Goal: Task Accomplishment & Management: Complete application form

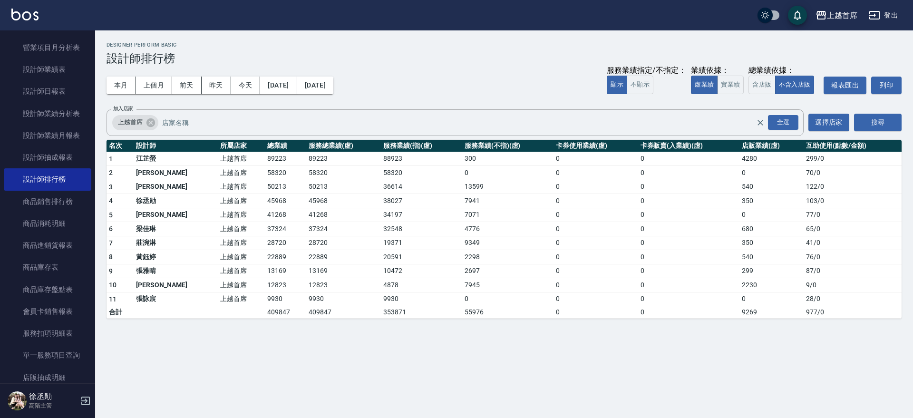
scroll to position [790, 0]
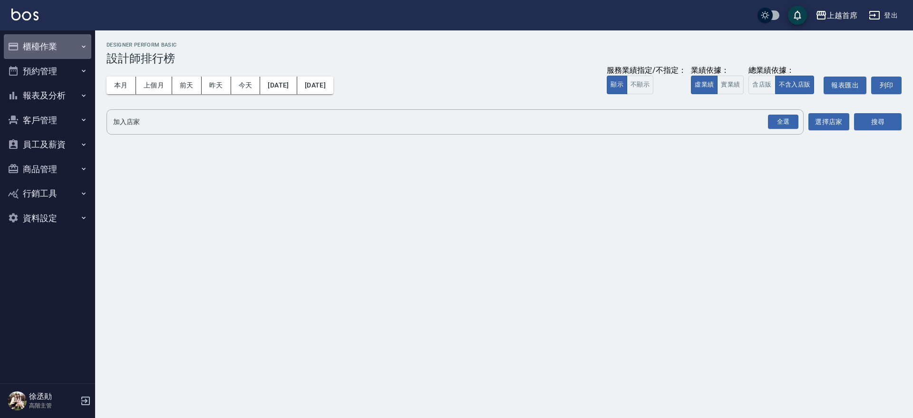
click at [53, 43] on button "櫃檯作業" at bounding box center [47, 46] width 87 height 25
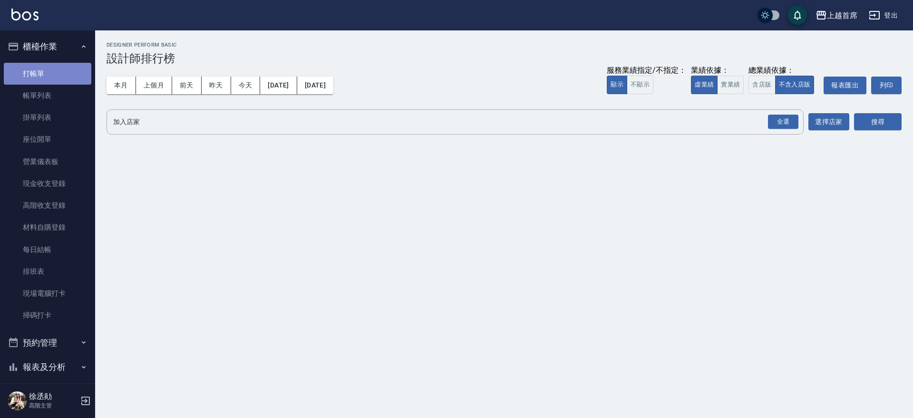
click at [66, 76] on link "打帳單" at bounding box center [47, 74] width 87 height 22
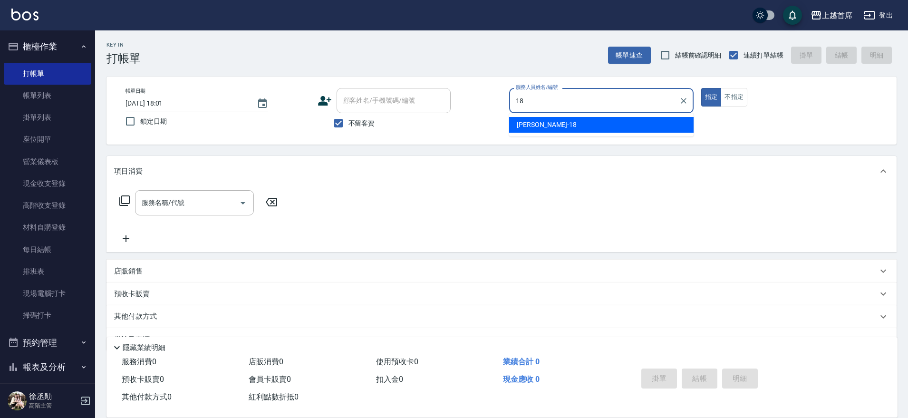
type input "Linda-18"
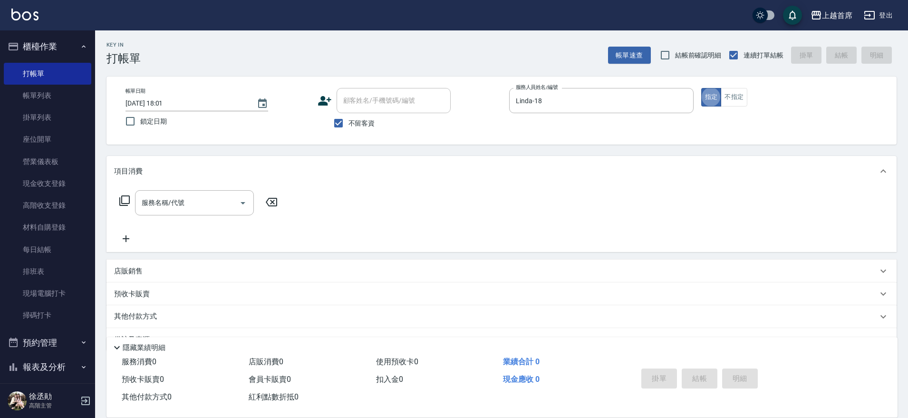
type button "true"
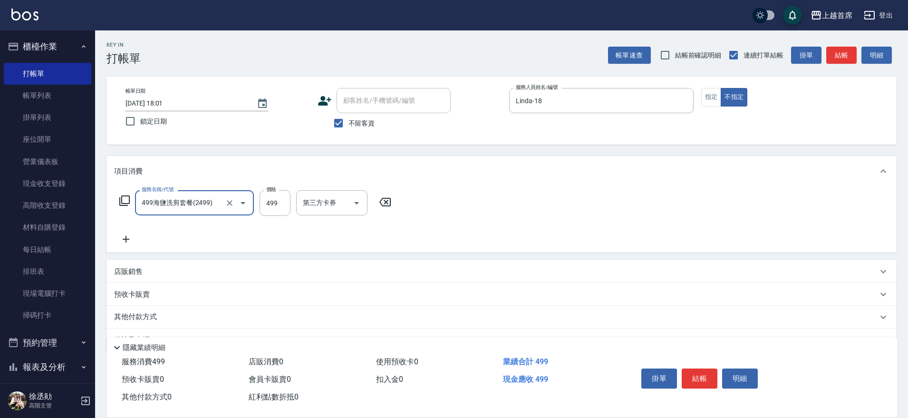
type input "499海鹽洗剪套餐(2499)"
click at [315, 205] on input "洗髮-1" at bounding box center [324, 202] width 48 height 17
type input "[PERSON_NAME]-24"
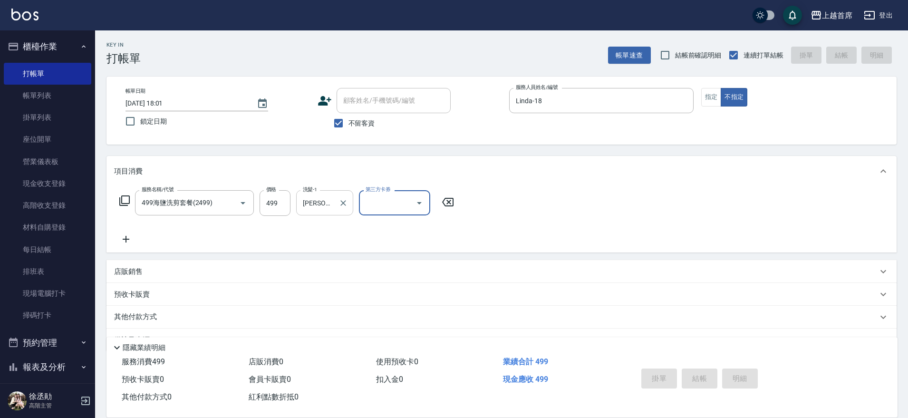
type input "[DATE] 18:02"
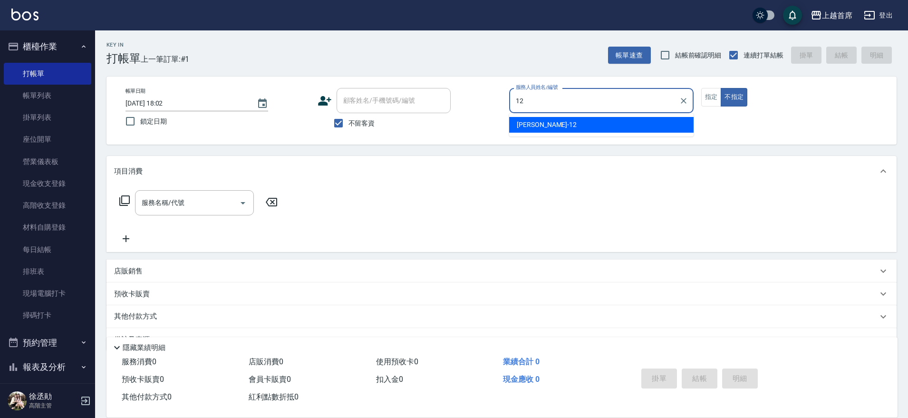
type input "[PERSON_NAME]-12"
type button "false"
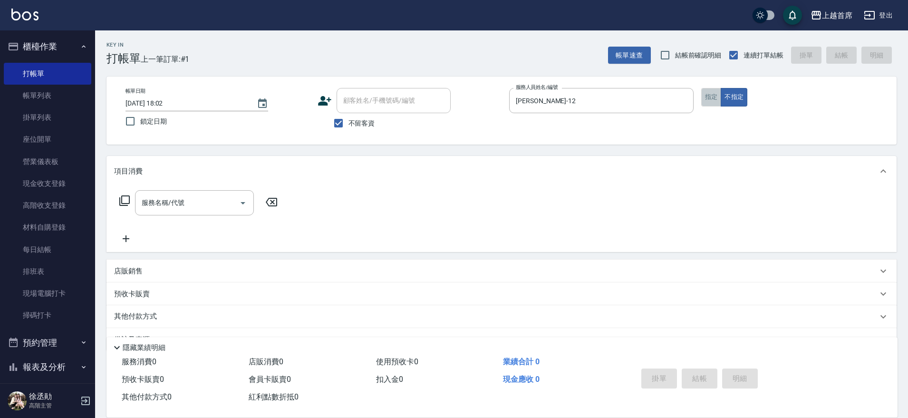
click at [717, 96] on button "指定" at bounding box center [711, 97] width 20 height 19
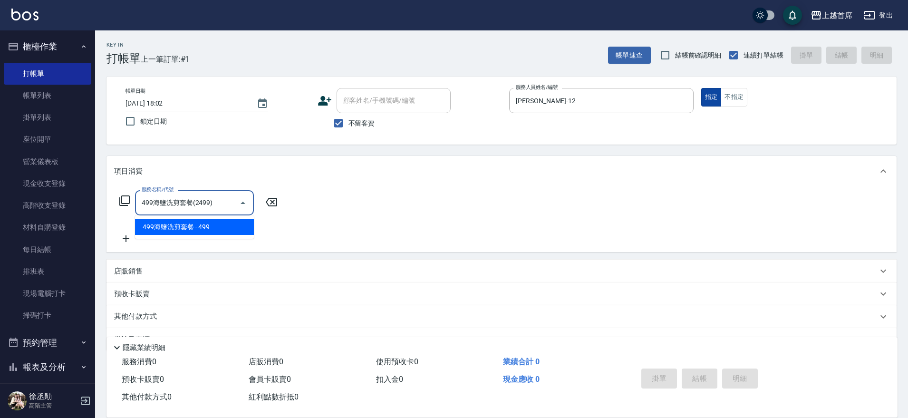
type input "499海鹽洗剪套餐(2499)"
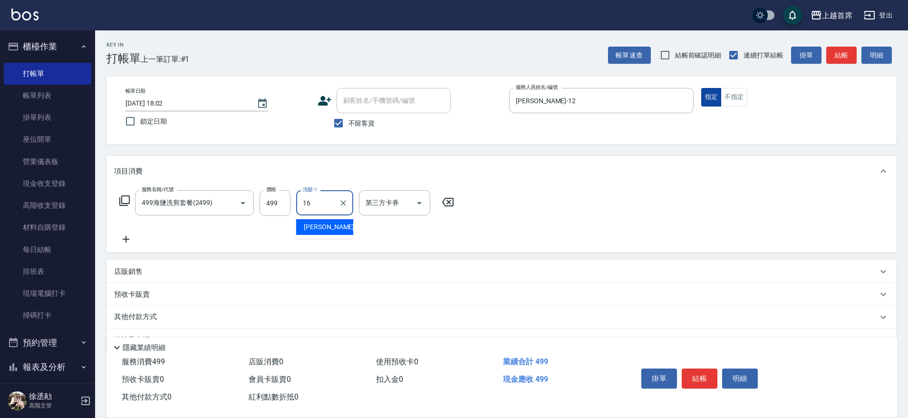
type input "[PERSON_NAME]-16"
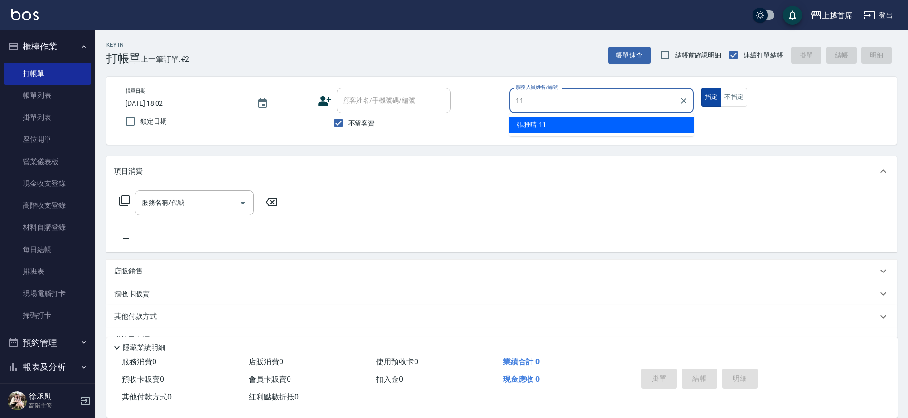
type input "[PERSON_NAME]-11"
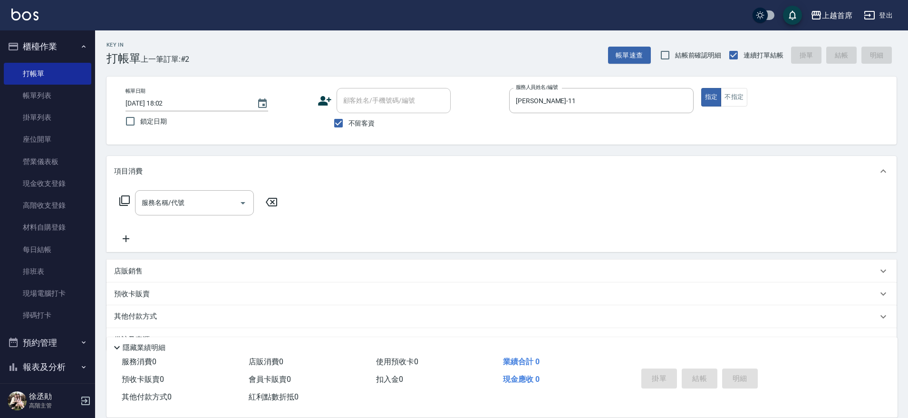
click at [127, 200] on icon at bounding box center [124, 200] width 11 height 11
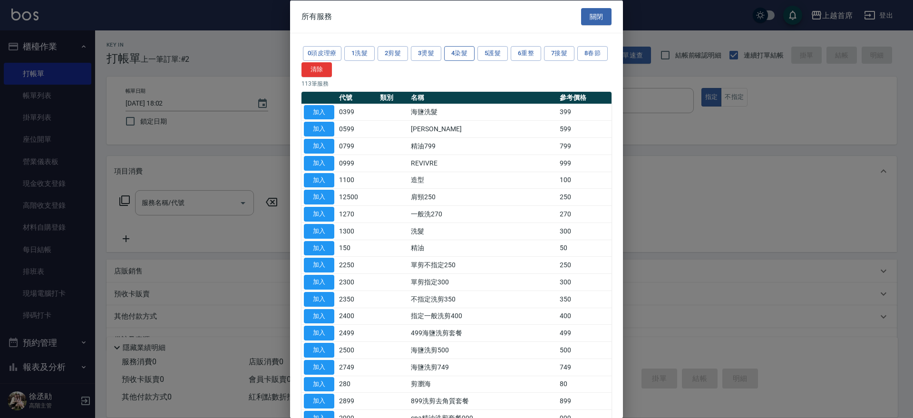
click at [459, 53] on button "4染髮" at bounding box center [459, 53] width 30 height 15
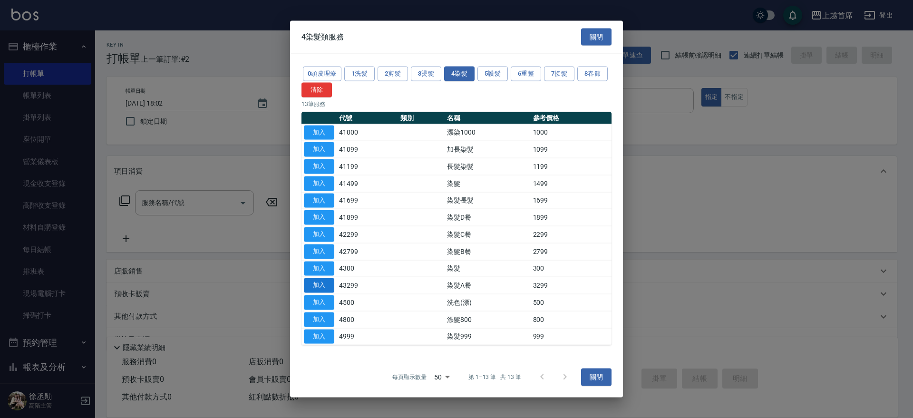
click at [311, 290] on button "加入" at bounding box center [319, 285] width 30 height 15
type input "染髮A餐(43299)"
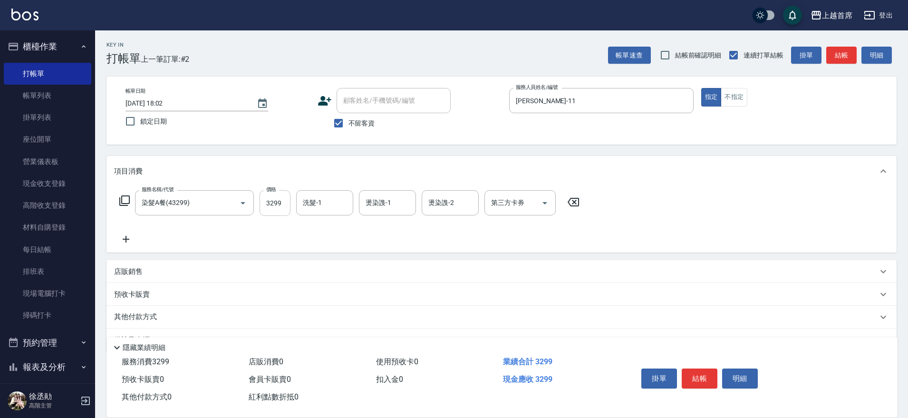
click at [287, 208] on input "3299" at bounding box center [275, 203] width 31 height 26
type input "3199"
type input "[PERSON_NAME]-20"
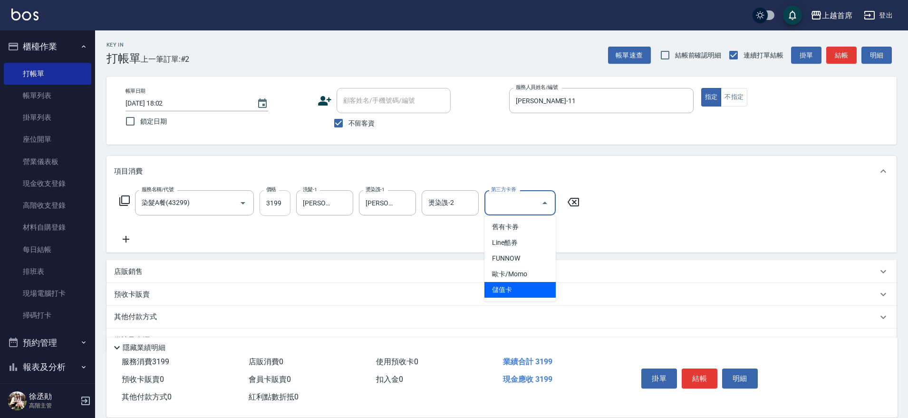
type input "儲值卡"
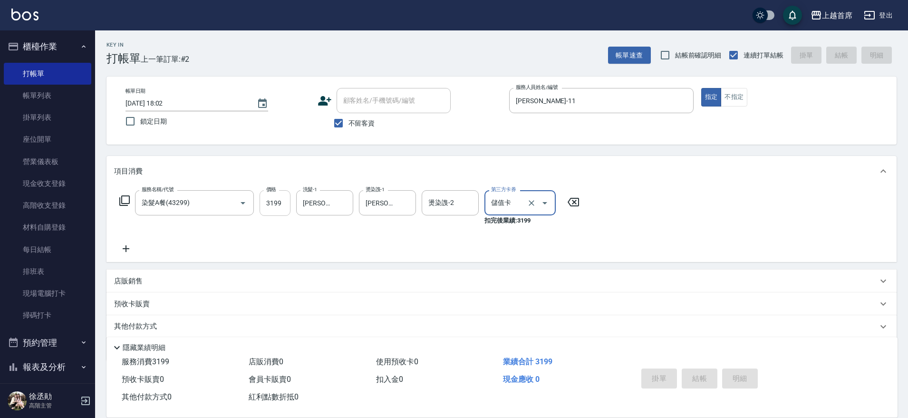
type input "[DATE] 18:03"
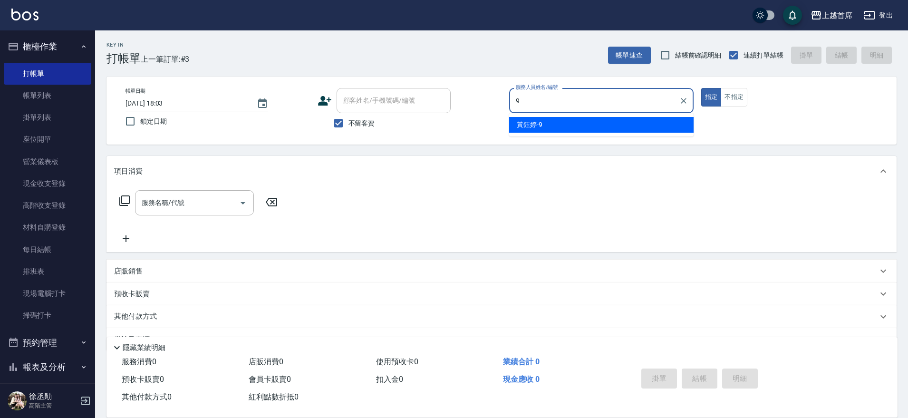
type input "[PERSON_NAME]-9"
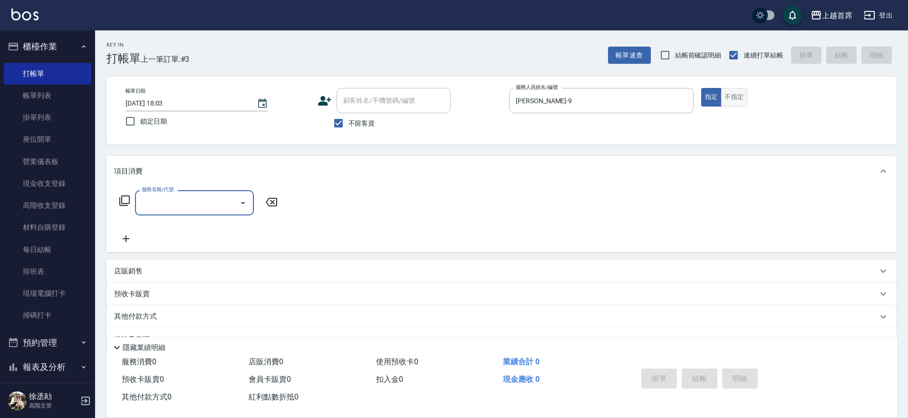
click at [735, 97] on button "不指定" at bounding box center [734, 97] width 27 height 19
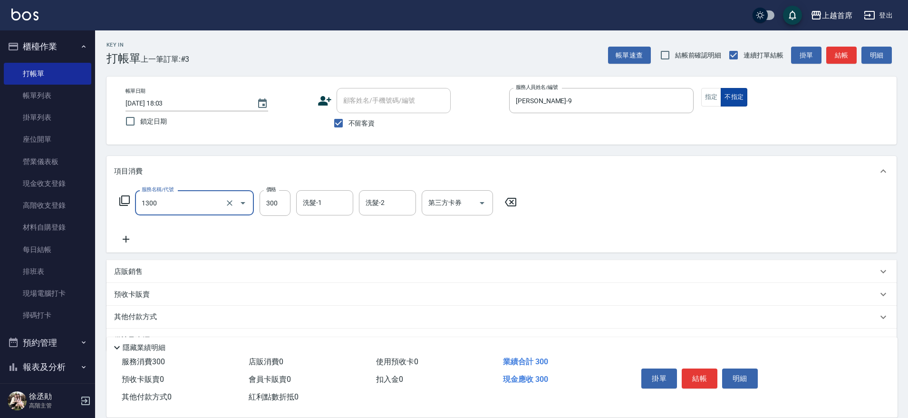
type input "洗髮(1300)"
type input "[PERSON_NAME]-23"
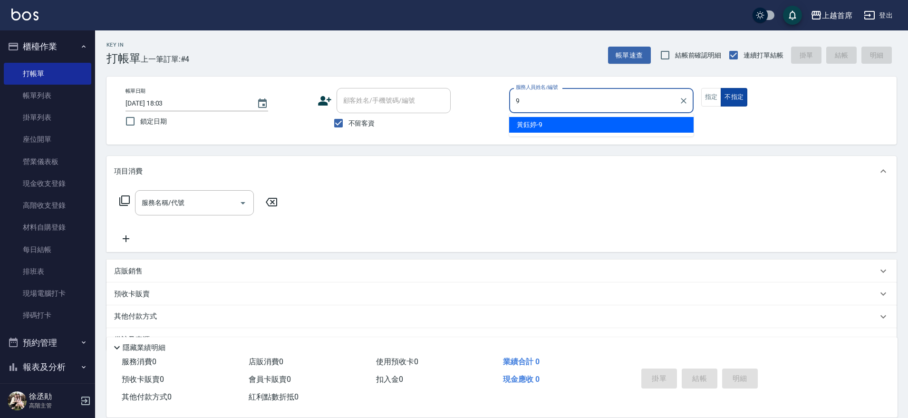
type input "[PERSON_NAME]-9"
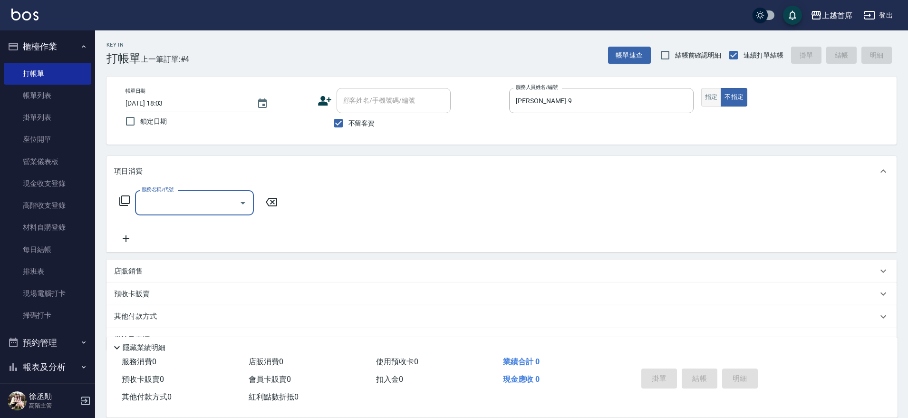
click at [711, 95] on button "指定" at bounding box center [711, 97] width 20 height 19
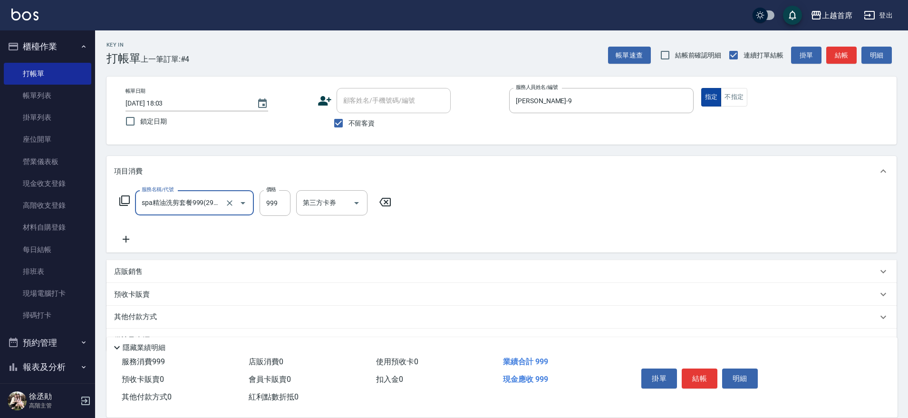
type input "spa精油洗剪套餐999(2999)"
type input "[PERSON_NAME]-23"
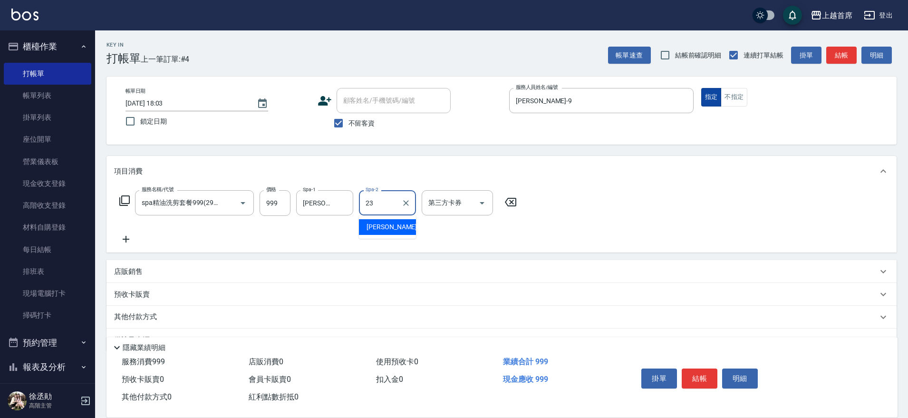
type input "[PERSON_NAME]-23"
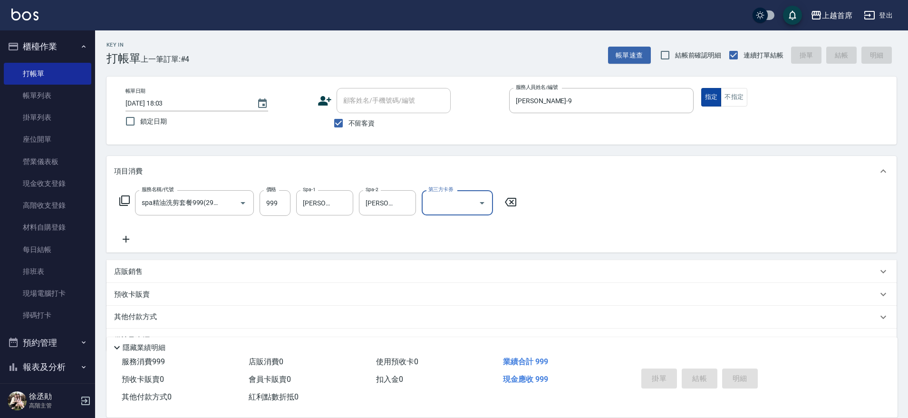
type input "[DATE] 18:04"
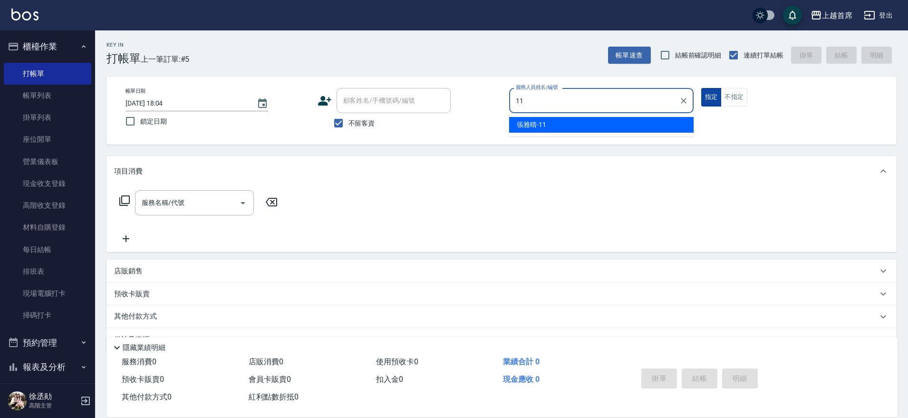
type input "[PERSON_NAME]-11"
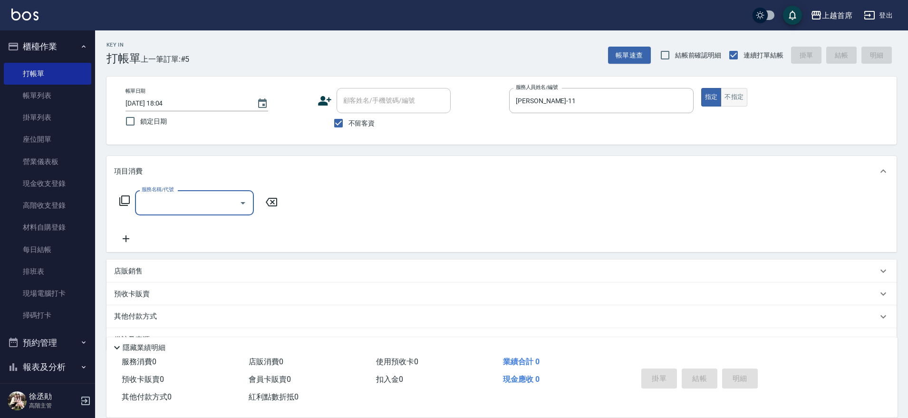
click at [740, 102] on button "不指定" at bounding box center [734, 97] width 27 height 19
type input "1"
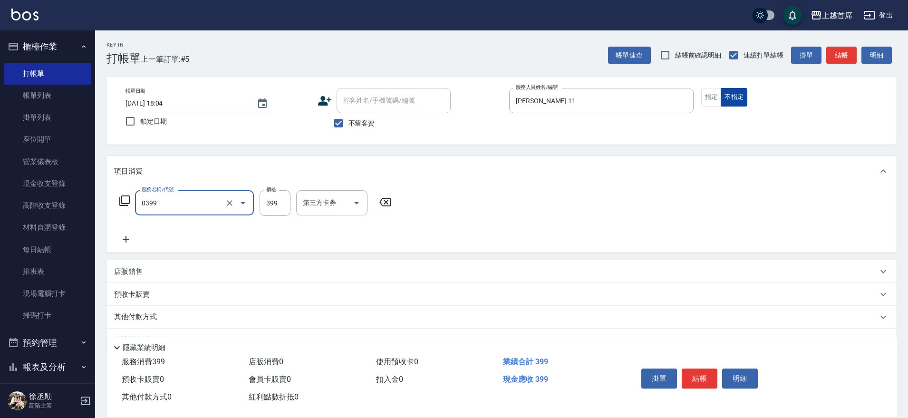
type input "海鹽洗髮(0399)"
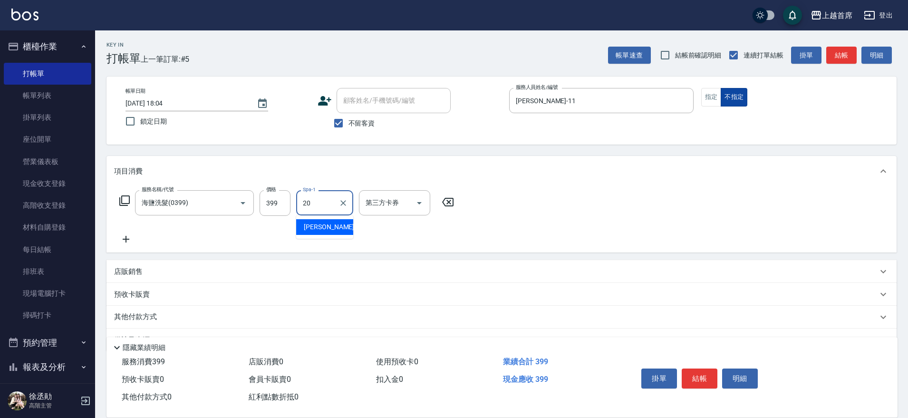
type input "[PERSON_NAME]-20"
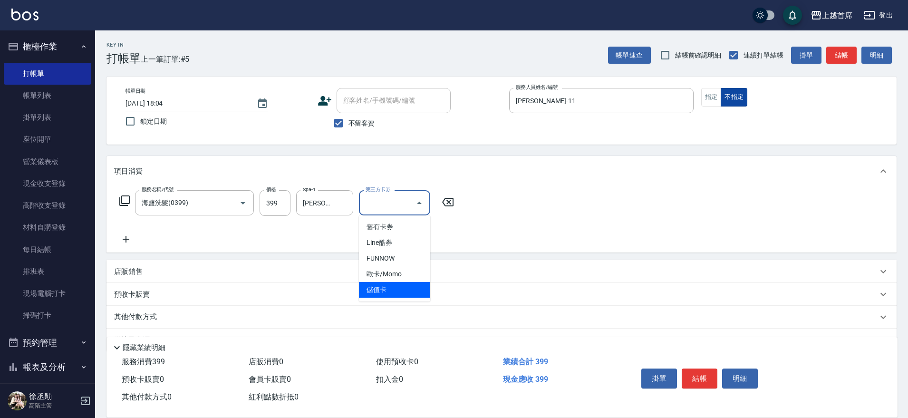
type input "儲值卡"
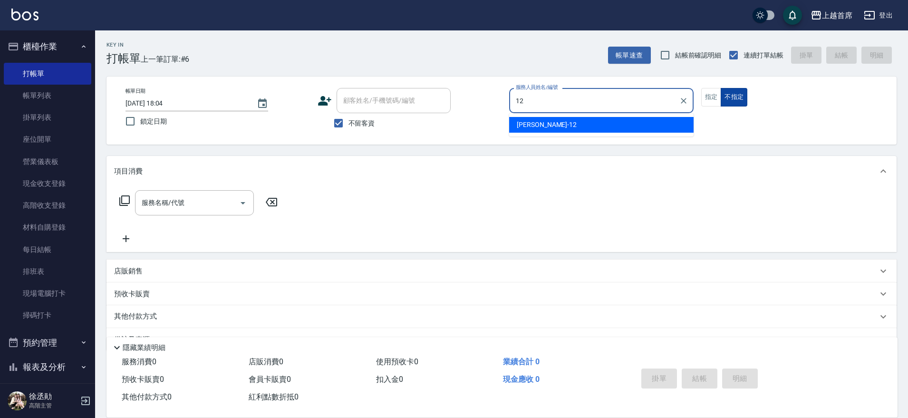
type input "[PERSON_NAME]-12"
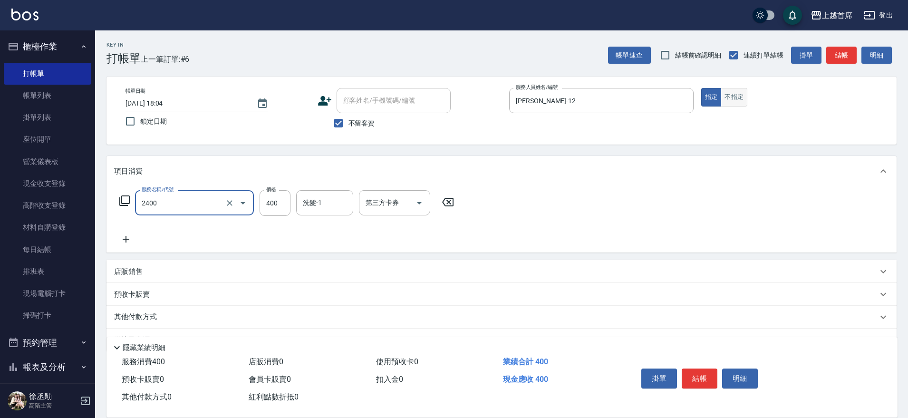
type input "指定一般洗剪400(2400)"
type input "[PERSON_NAME]-77"
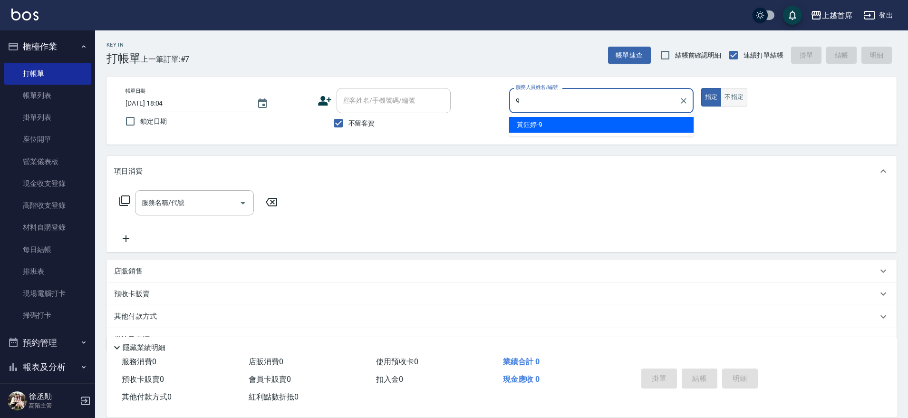
type input "[PERSON_NAME]-9"
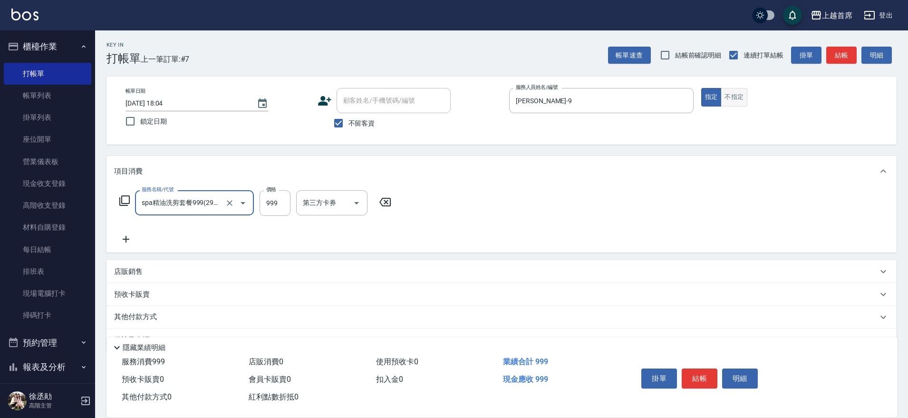
type input "spa精油洗剪套餐999(2999)"
type input "1200"
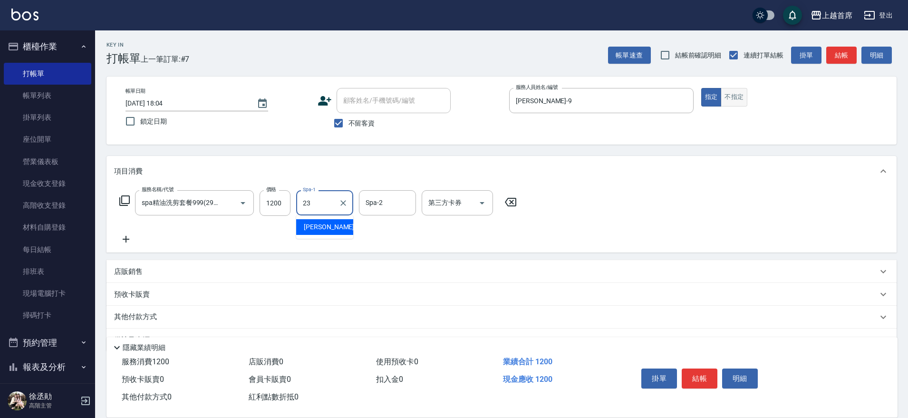
type input "[PERSON_NAME]-23"
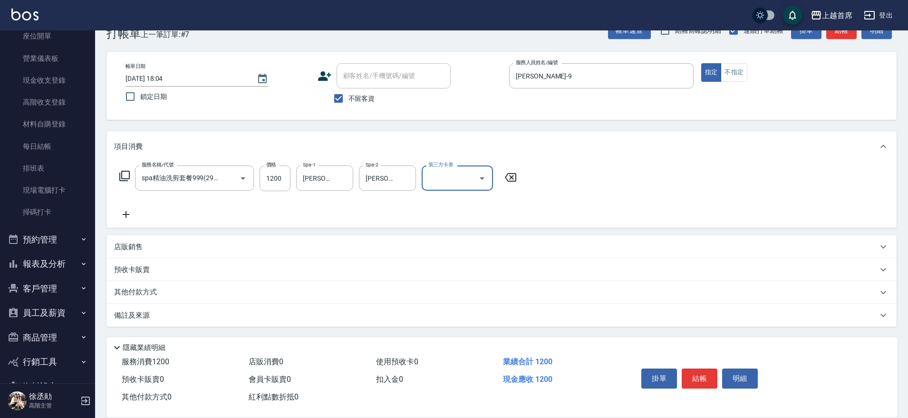
scroll to position [119, 0]
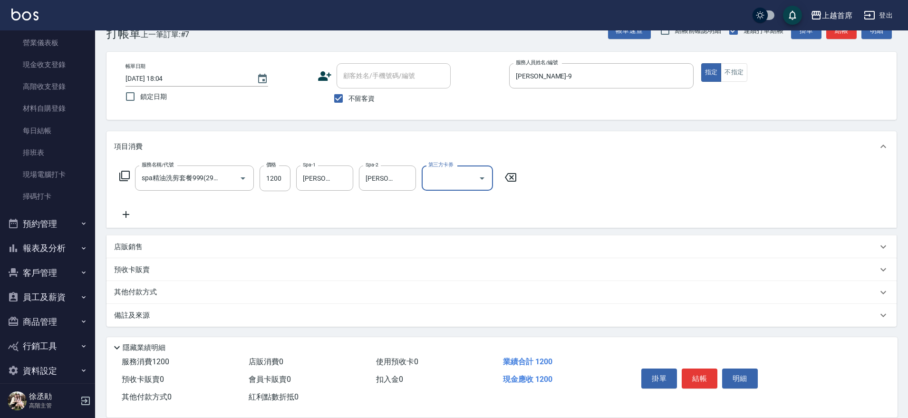
click at [154, 289] on p "其他付款方式" at bounding box center [138, 292] width 48 height 10
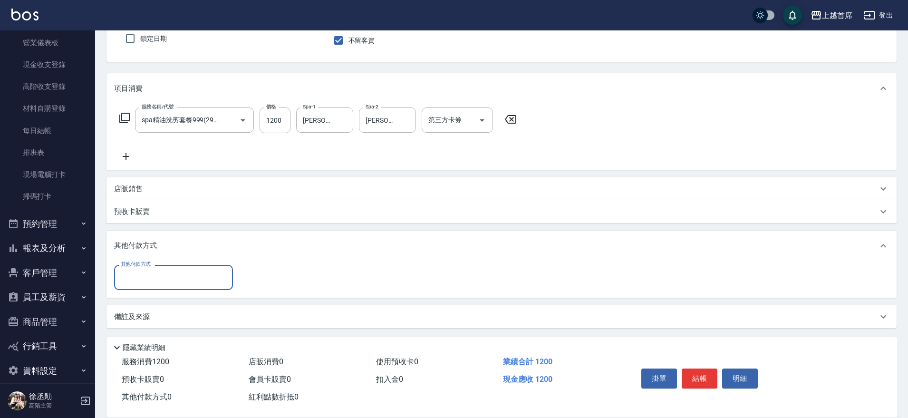
scroll to position [84, 0]
click at [196, 281] on input "其他付款方式" at bounding box center [173, 276] width 110 height 17
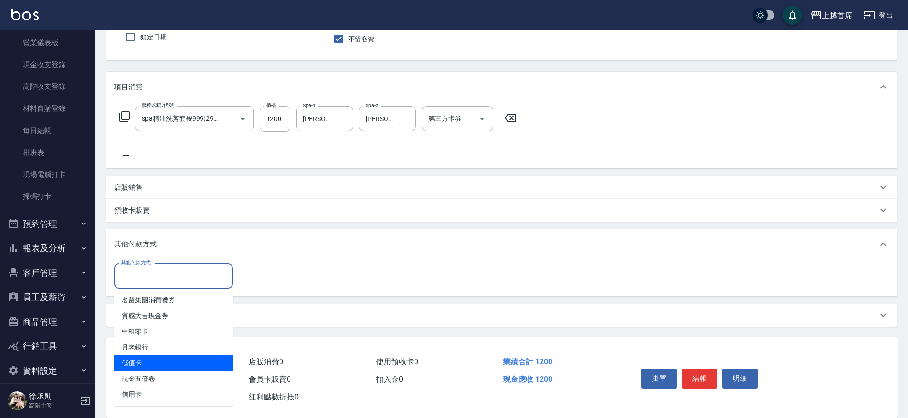
click at [187, 363] on span "儲值卡" at bounding box center [173, 363] width 119 height 16
type input "儲值卡"
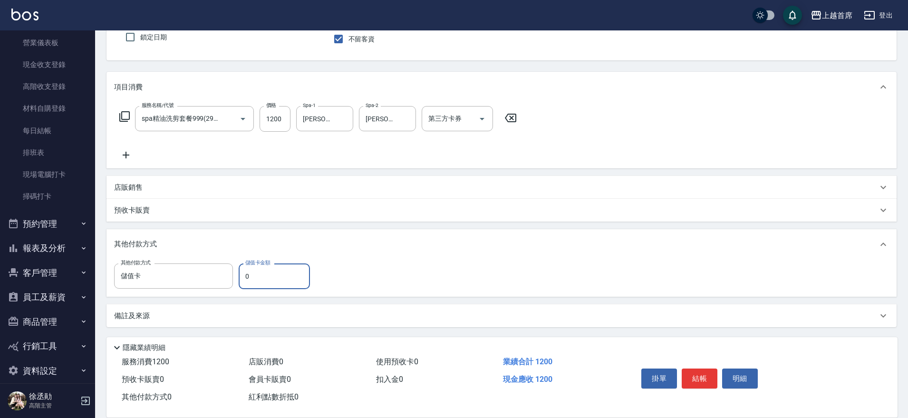
drag, startPoint x: 259, startPoint y: 276, endPoint x: 243, endPoint y: 274, distance: 15.8
click at [243, 274] on input "0" at bounding box center [274, 276] width 71 height 26
type input "623"
type input "[DATE] 18:05"
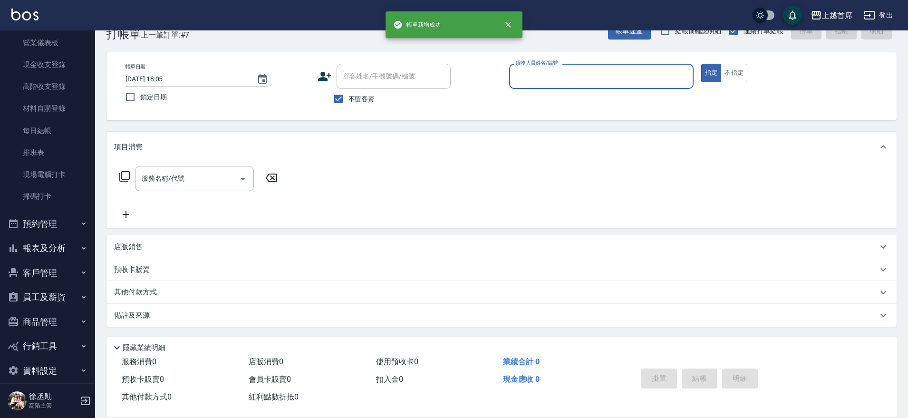
scroll to position [24, 0]
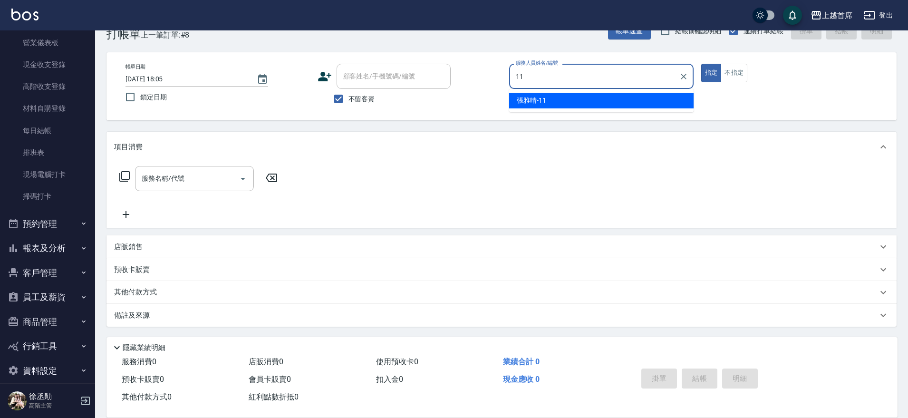
type input "[PERSON_NAME]-11"
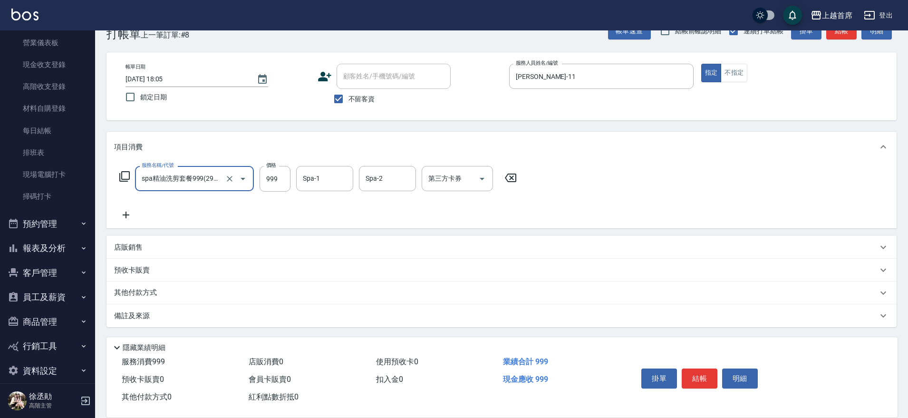
type input "spa精油洗剪套餐999(2999)"
type input "1039"
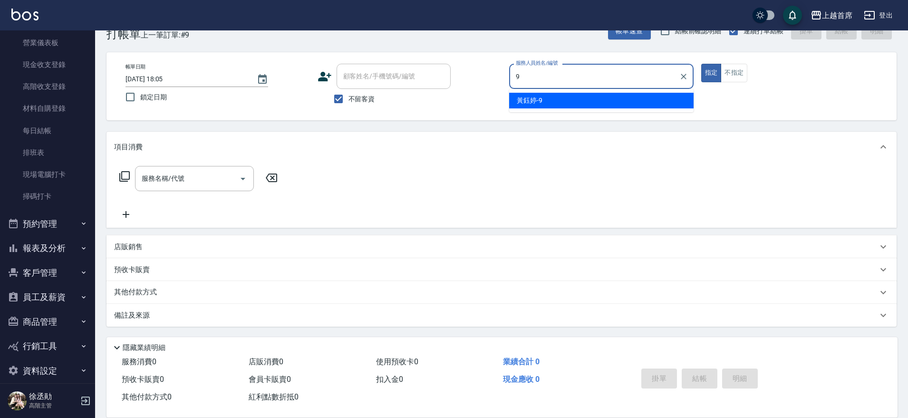
type input "[PERSON_NAME]-9"
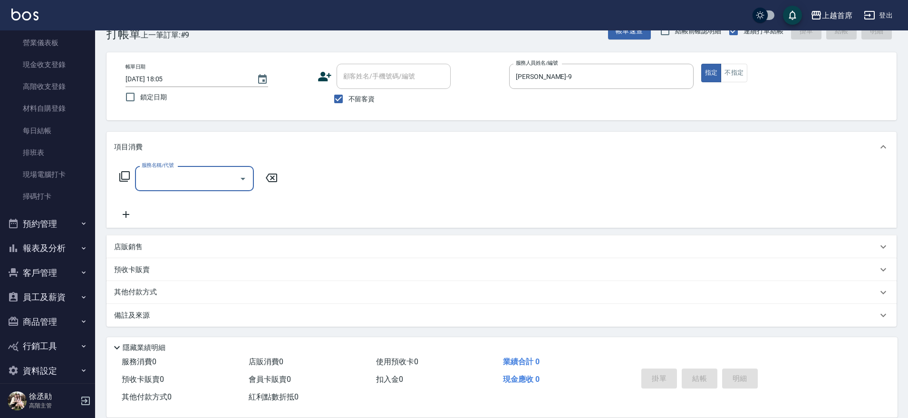
click at [129, 177] on icon at bounding box center [124, 176] width 10 height 10
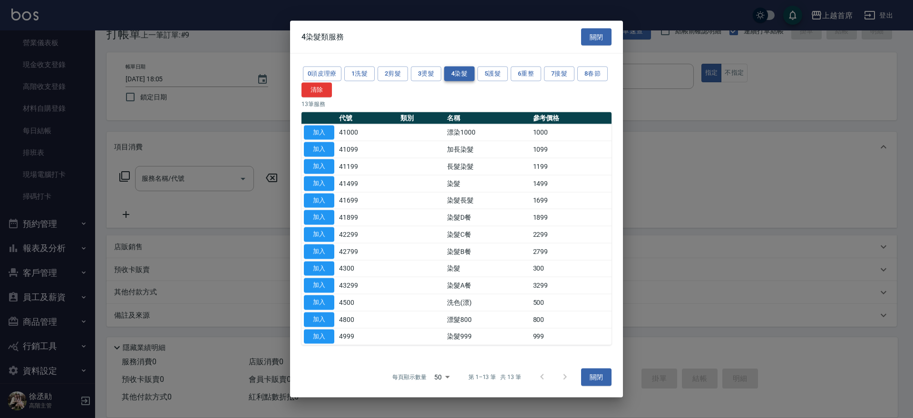
click at [462, 71] on button "4染髮" at bounding box center [459, 74] width 30 height 15
drag, startPoint x: 316, startPoint y: 285, endPoint x: 750, endPoint y: 309, distance: 434.7
click at [321, 285] on button "加入" at bounding box center [319, 285] width 30 height 15
type input "染髮A餐(43299)"
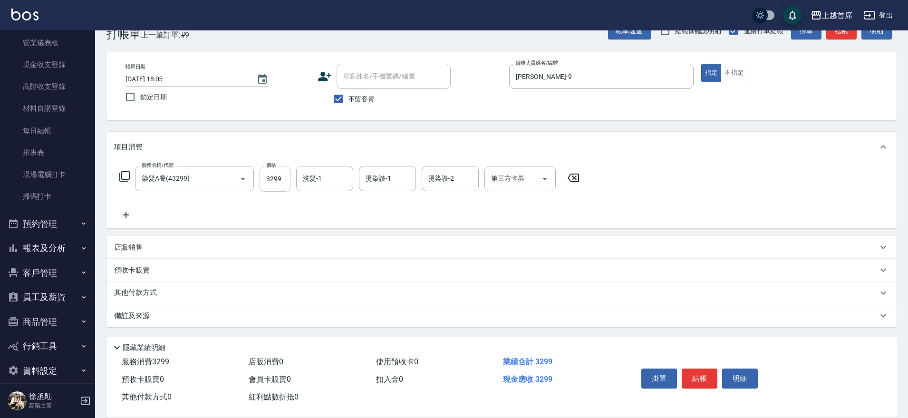
click at [280, 179] on input "3299" at bounding box center [275, 179] width 31 height 26
type input "4299"
type input "[PERSON_NAME]-23"
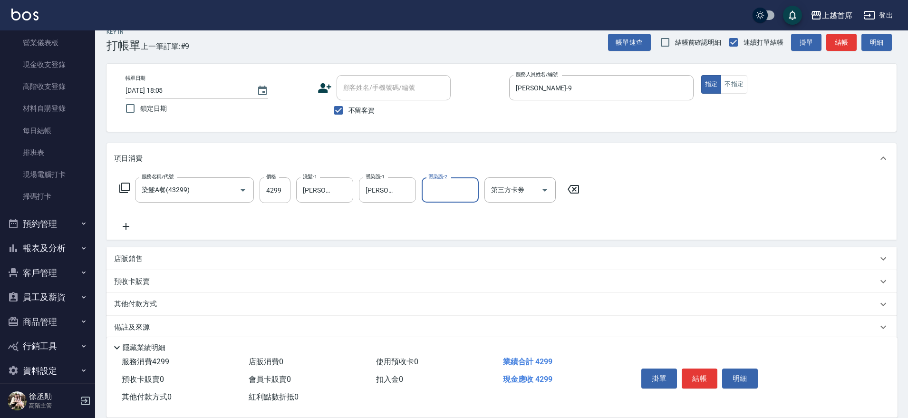
scroll to position [25, 0]
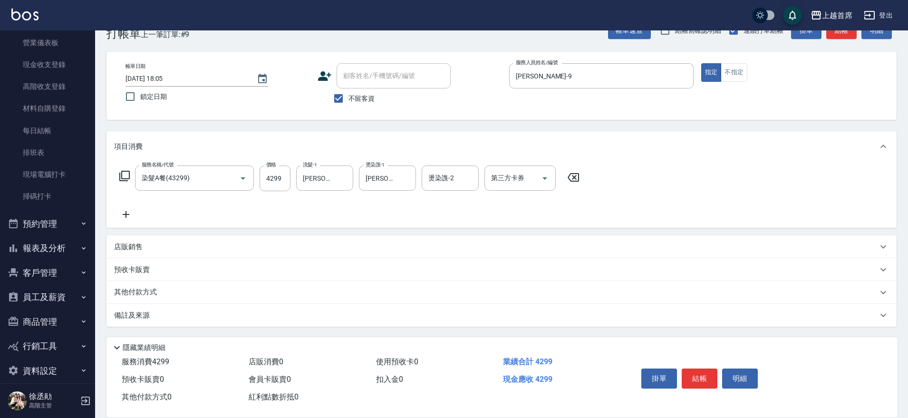
click at [153, 294] on p "其他付款方式" at bounding box center [138, 292] width 48 height 10
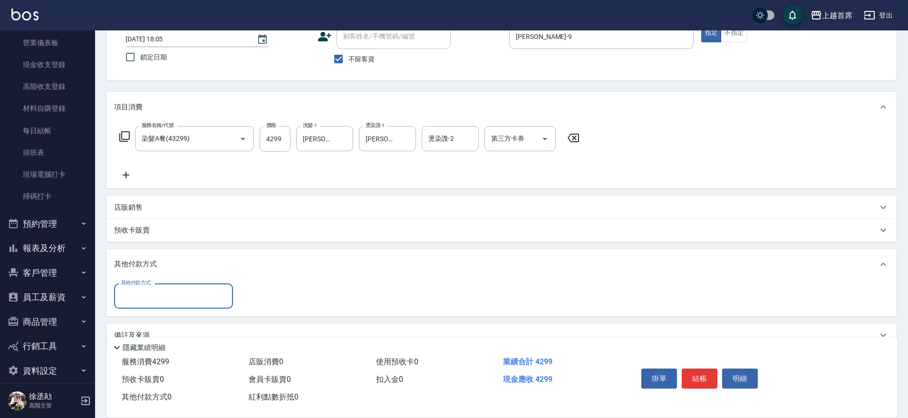
scroll to position [84, 0]
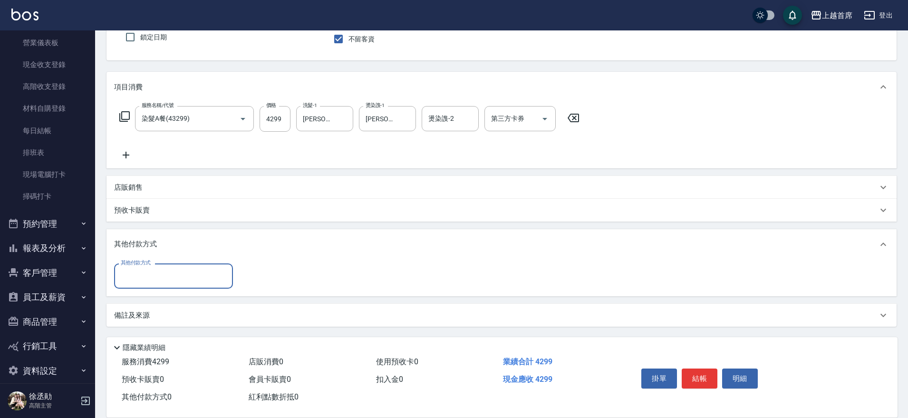
click at [191, 277] on input "其他付款方式" at bounding box center [173, 276] width 110 height 17
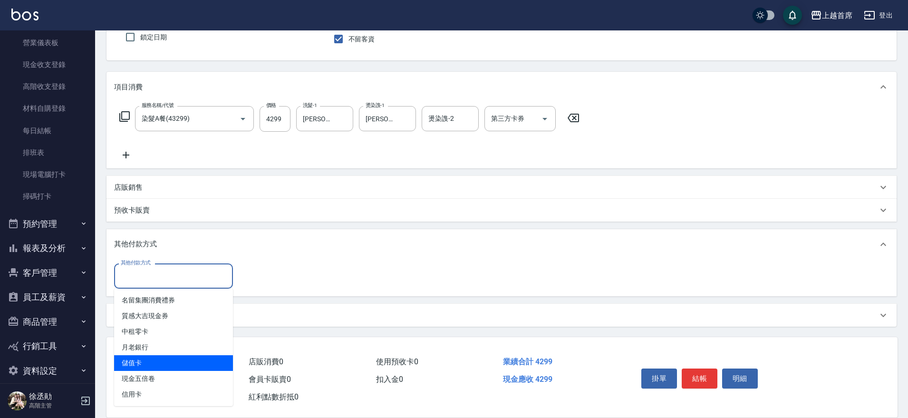
click at [185, 356] on span "儲值卡" at bounding box center [173, 363] width 119 height 16
type input "儲值卡"
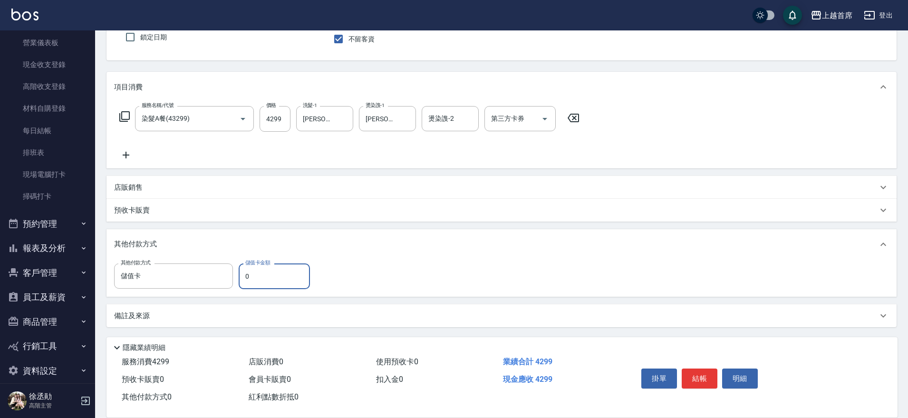
drag, startPoint x: 250, startPoint y: 276, endPoint x: 244, endPoint y: 276, distance: 5.7
click at [244, 276] on input "0" at bounding box center [274, 276] width 71 height 26
type input "3964"
type input "[DATE] 18:06"
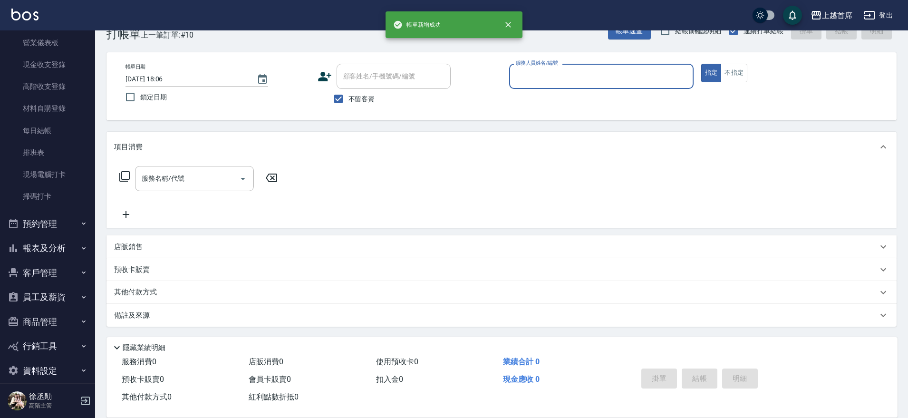
scroll to position [24, 0]
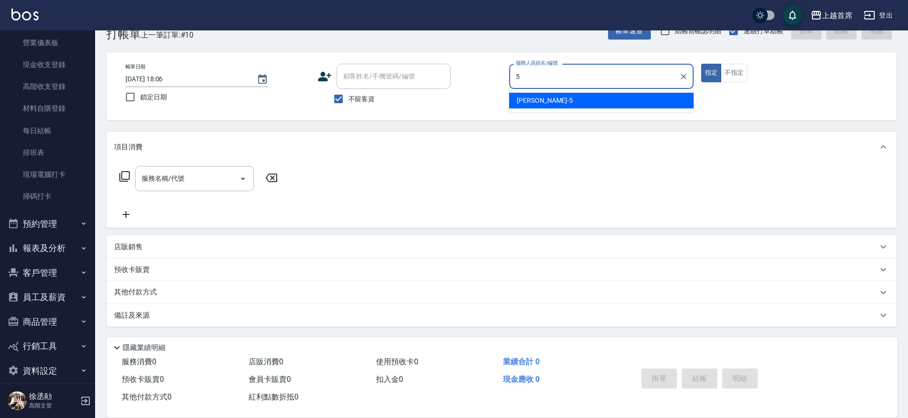
type input "[PERSON_NAME]-5"
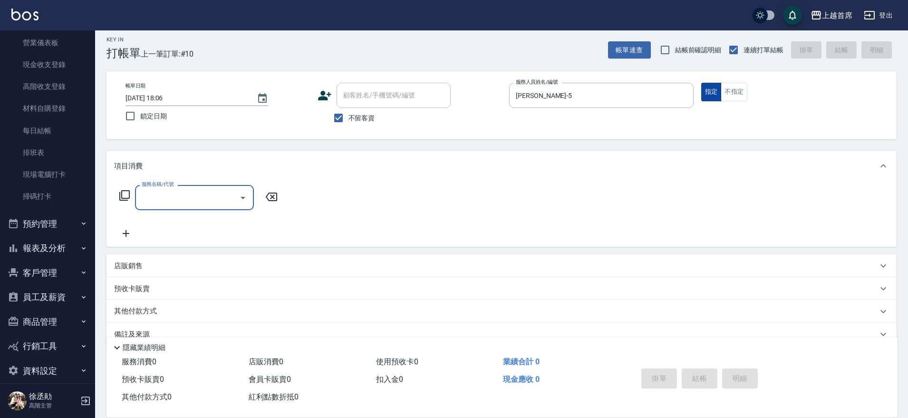
scroll to position [0, 0]
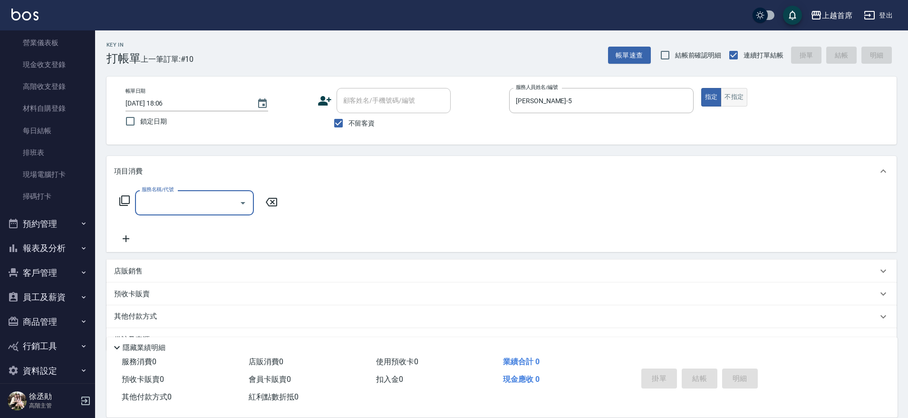
click at [732, 92] on button "不指定" at bounding box center [734, 97] width 27 height 19
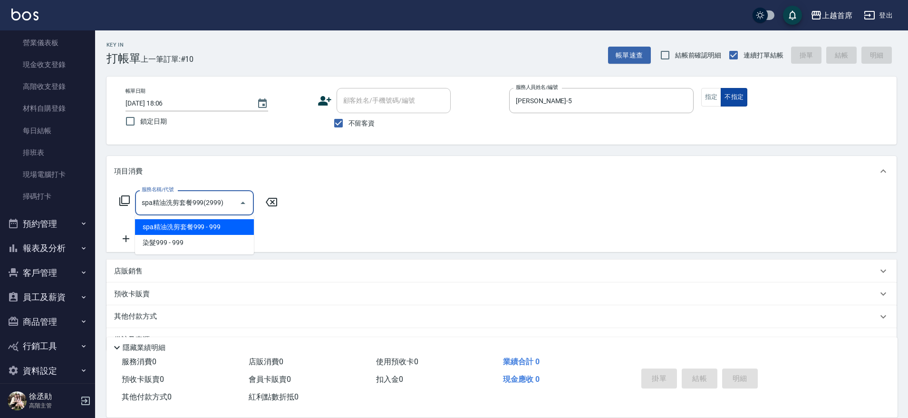
type input "spa精油洗剪套餐999(2999)"
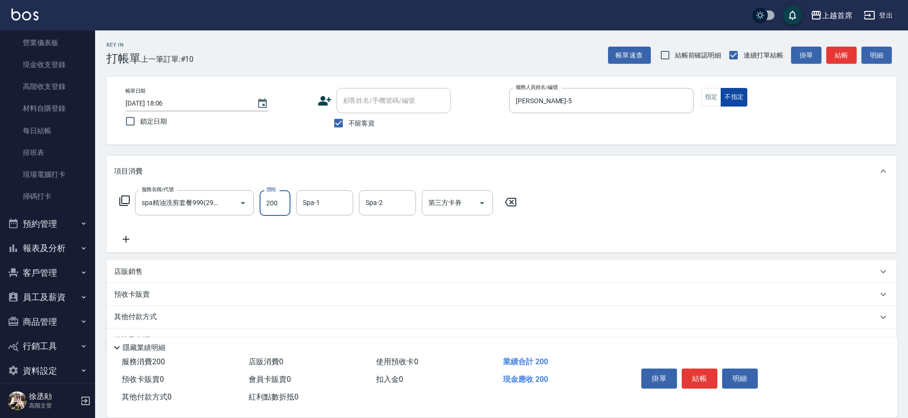
type input "2000"
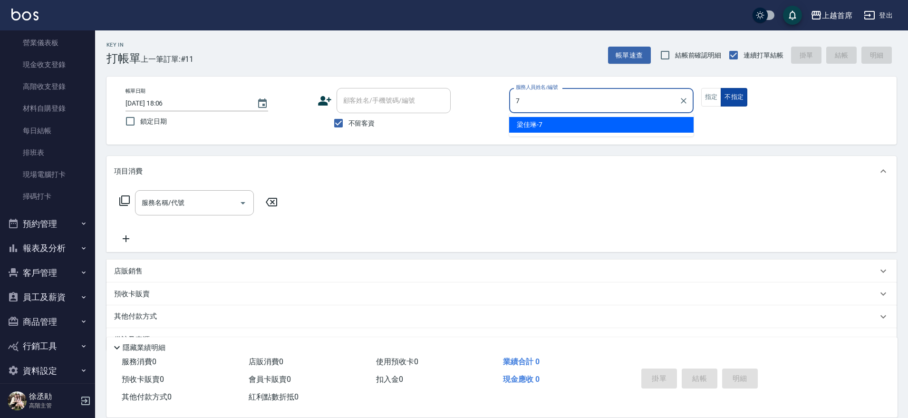
type input "[PERSON_NAME]-7"
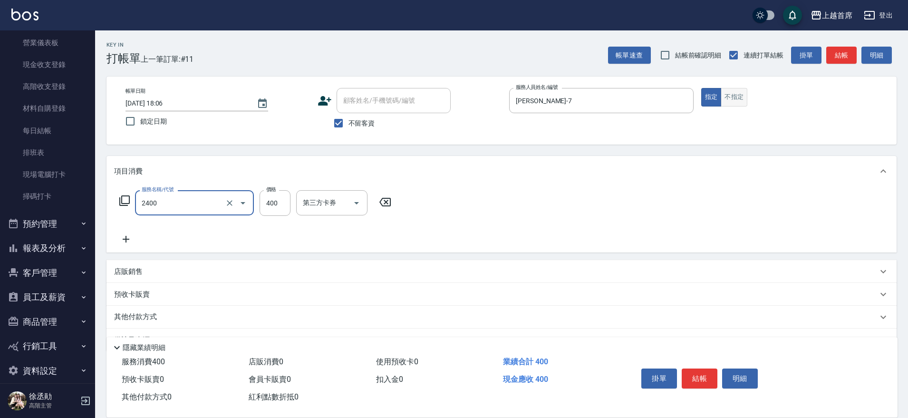
type input "指定一般洗剪400(2400)"
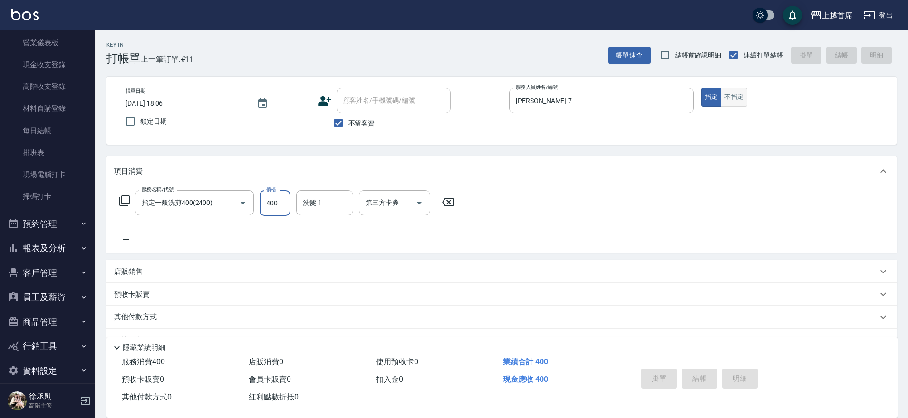
type input "[DATE] 18:07"
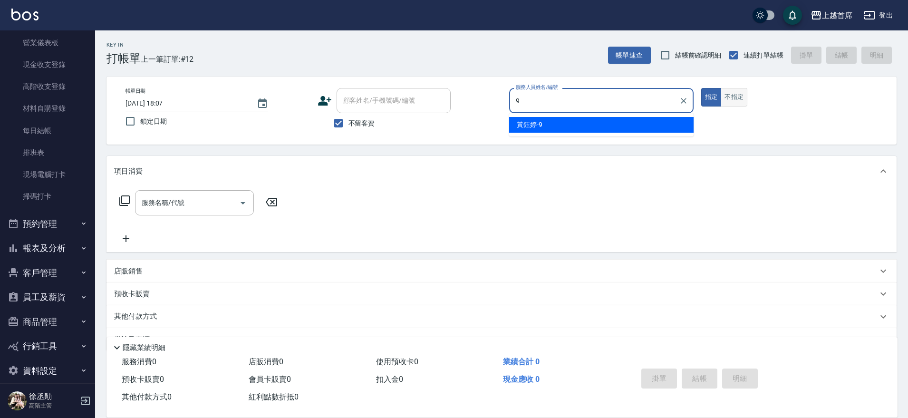
type input "[PERSON_NAME]-9"
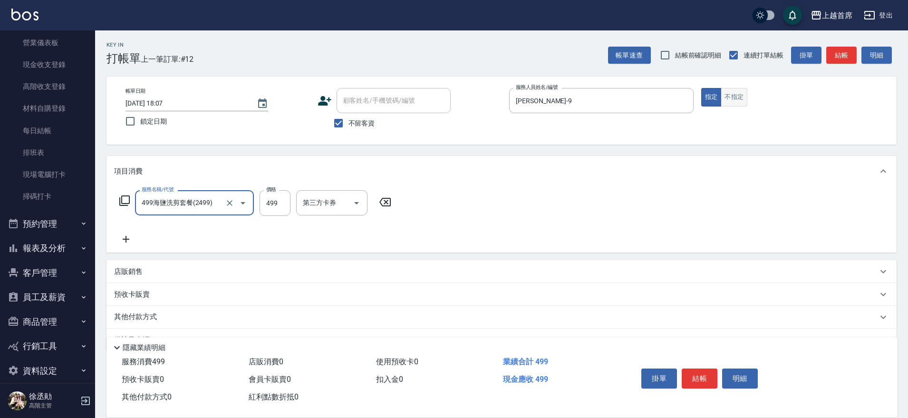
type input "499海鹽洗剪套餐(2499)"
type input "[PERSON_NAME]-23"
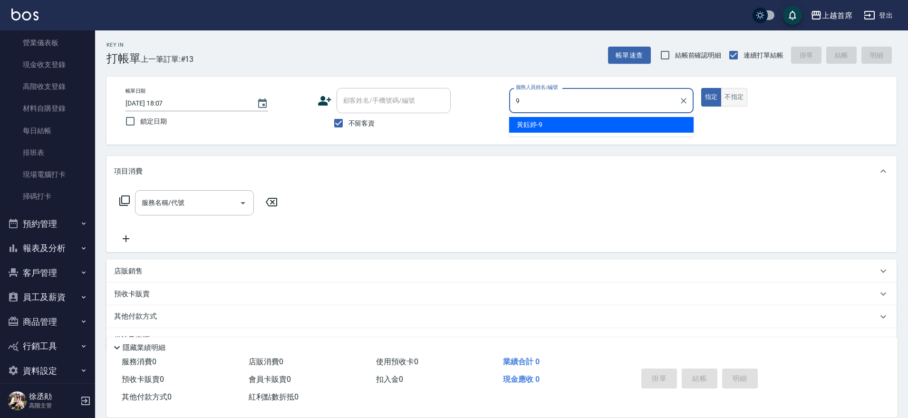
type input "[PERSON_NAME]-9"
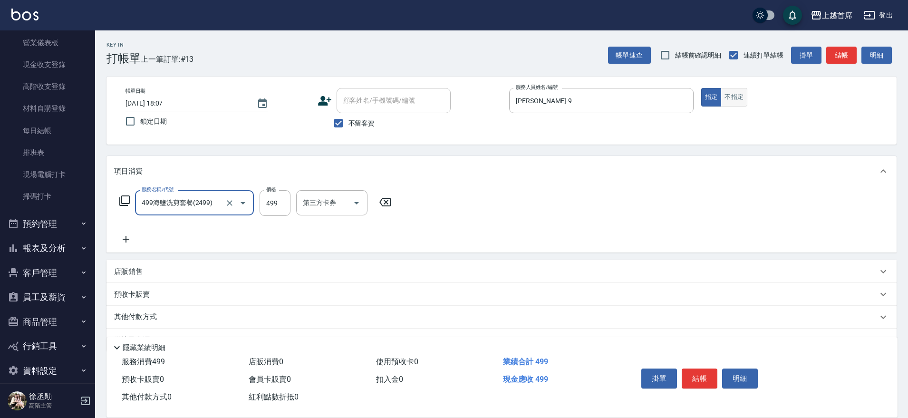
type input "499海鹽洗剪套餐(2499)"
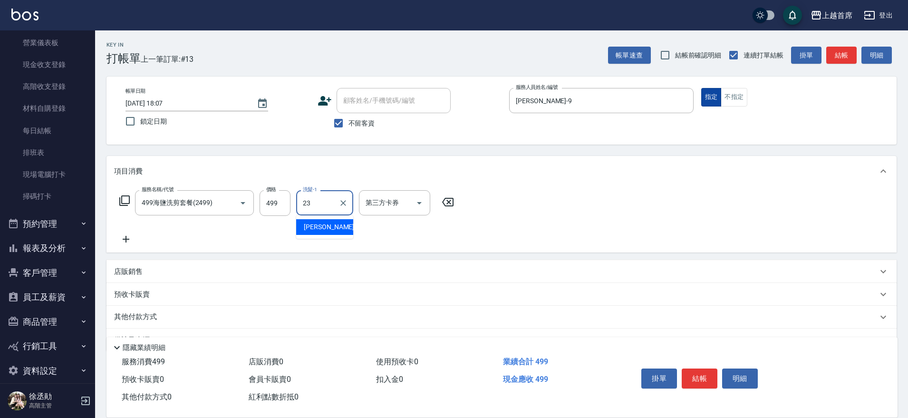
type input "[PERSON_NAME]-23"
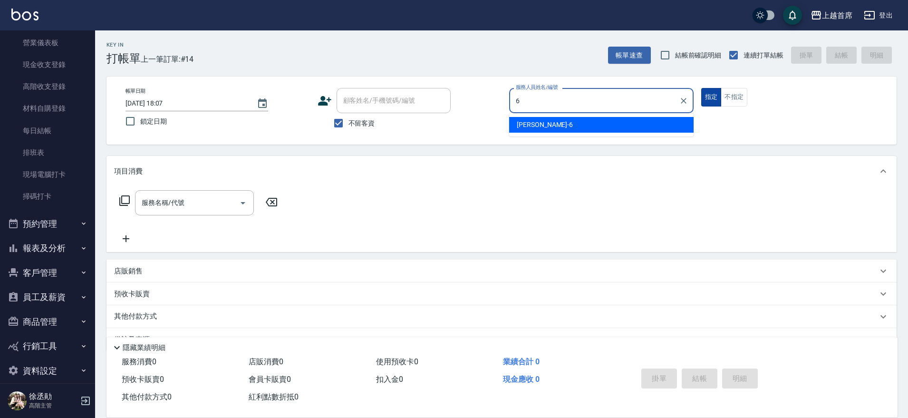
type input "Aki-6"
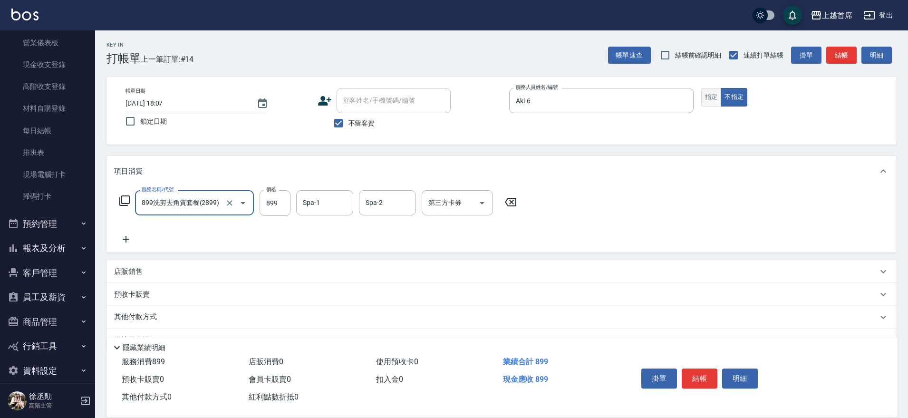
type input "899洗剪去角質套餐(2899)"
type input "[PERSON_NAME]-39"
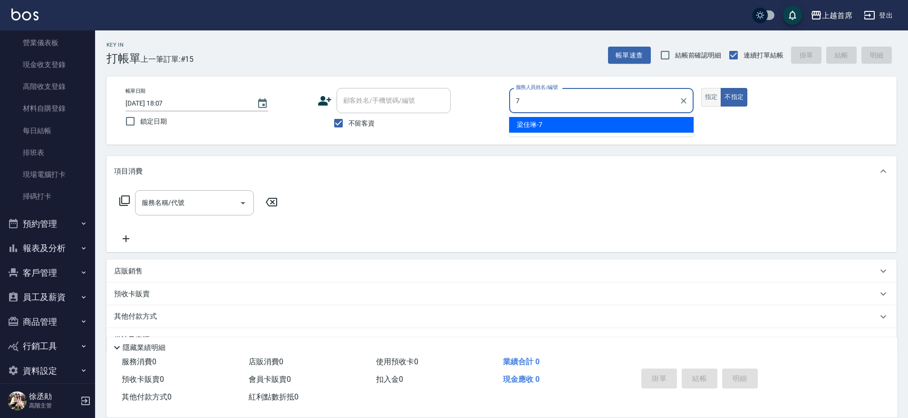
type input "[PERSON_NAME]-7"
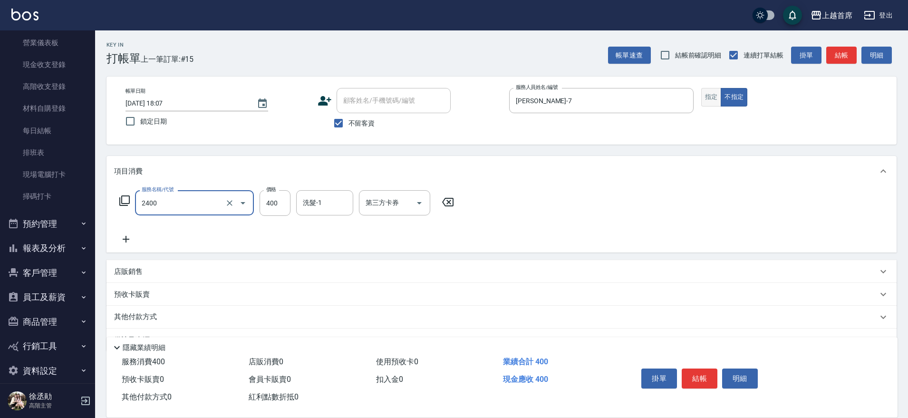
type input "指定一般洗剪400(2400)"
type input "350"
type input "[PERSON_NAME]-16"
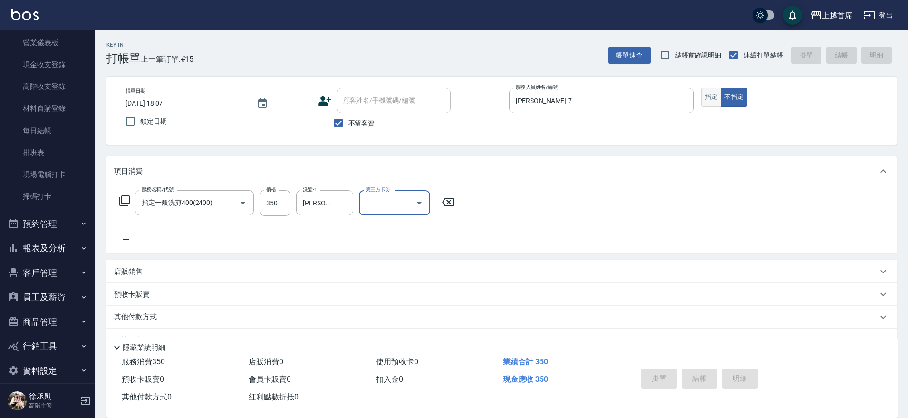
type input "[DATE] 18:08"
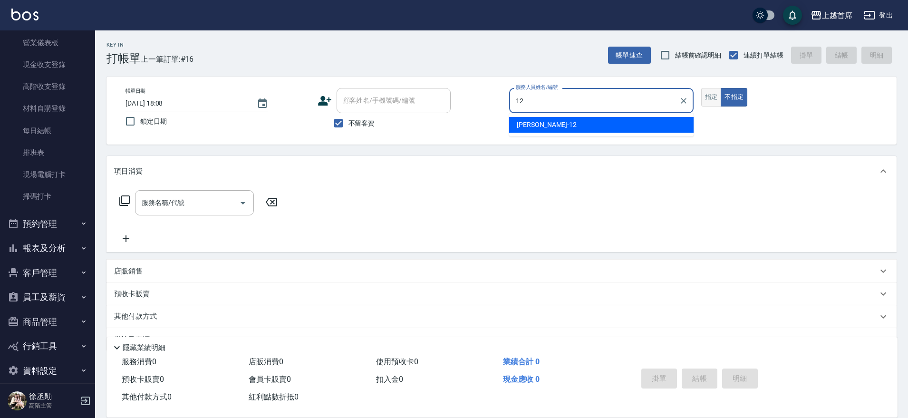
type input "[PERSON_NAME]-12"
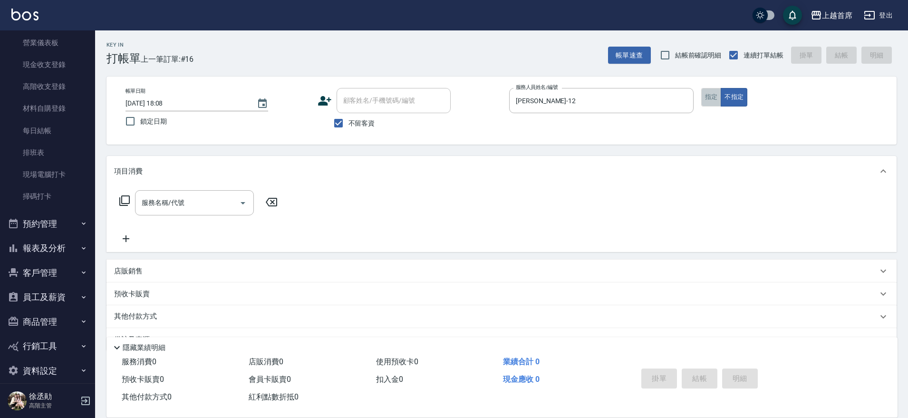
click at [710, 101] on button "指定" at bounding box center [711, 97] width 20 height 19
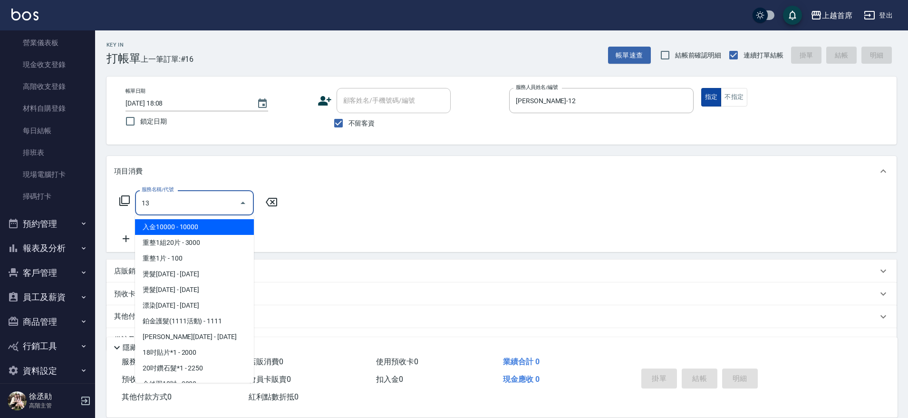
type input "1"
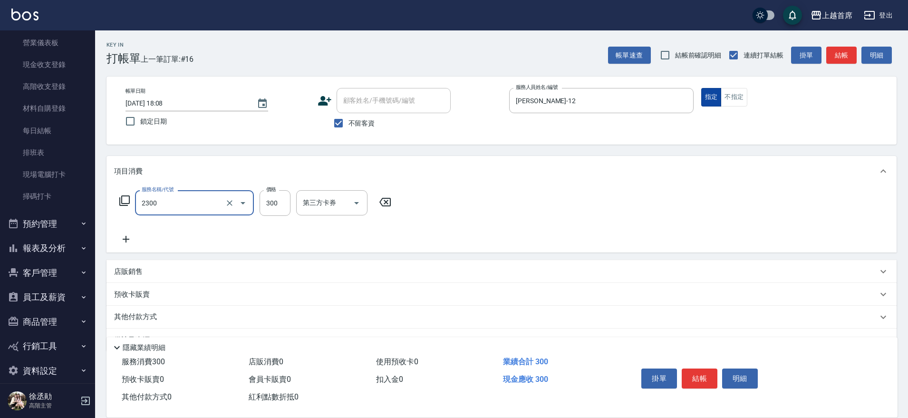
type input "單剪指定300(2300)"
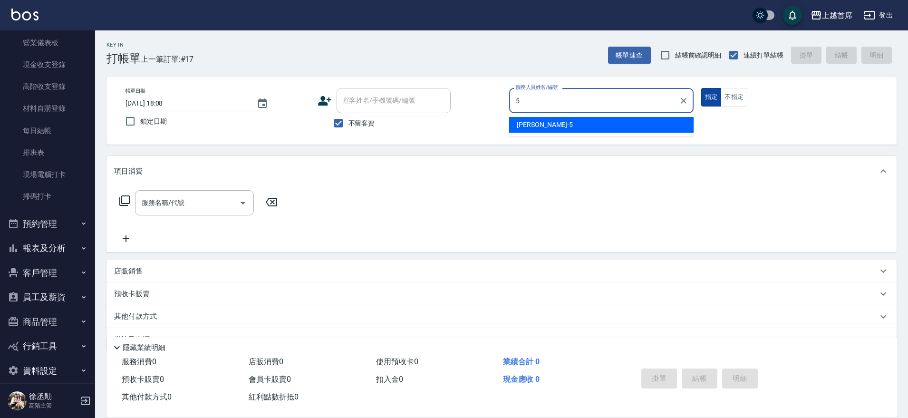
type input "[PERSON_NAME]-5"
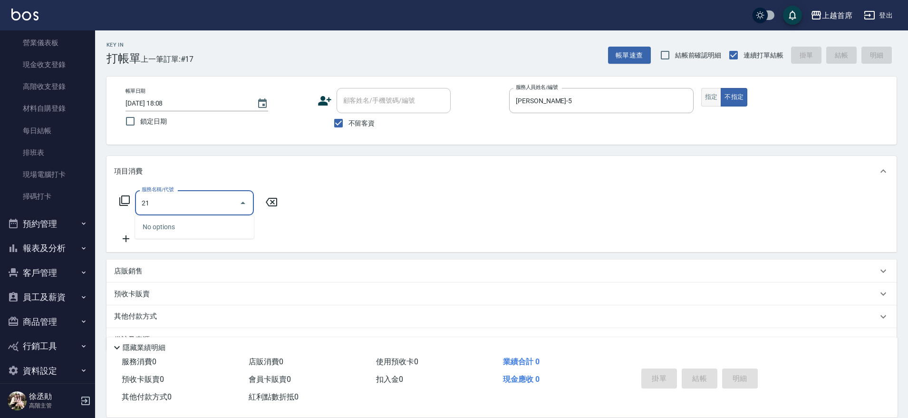
type input "2"
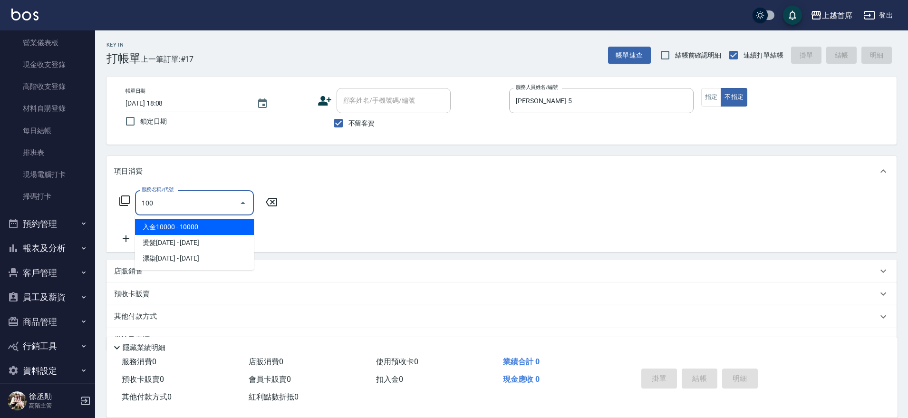
type input "100"
click at [122, 201] on icon at bounding box center [124, 200] width 10 height 10
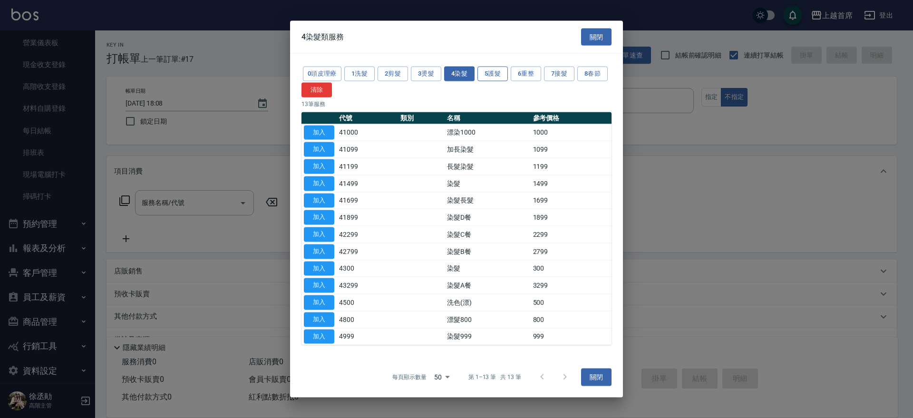
click at [494, 79] on button "5護髮" at bounding box center [492, 74] width 30 height 15
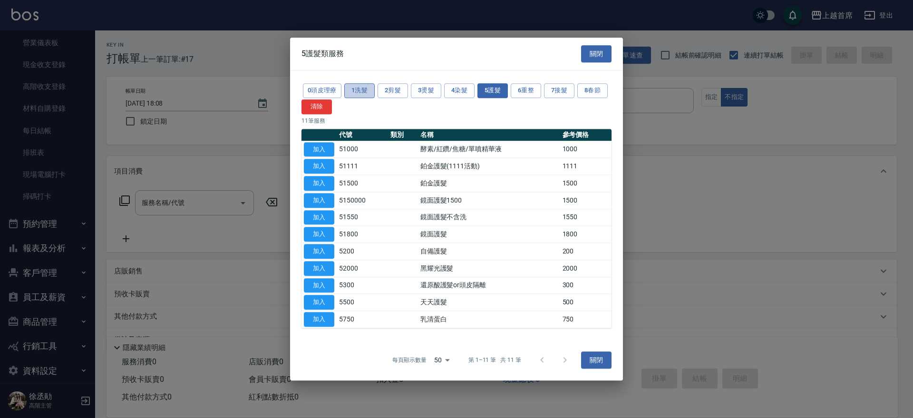
click at [368, 92] on button "1洗髮" at bounding box center [359, 90] width 30 height 15
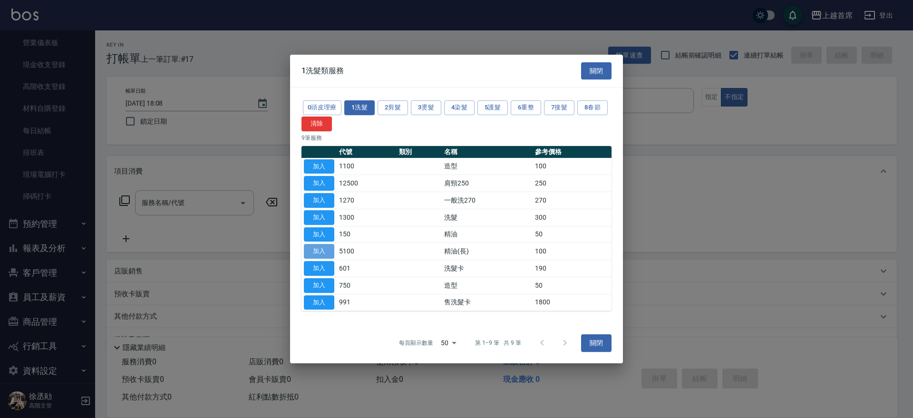
click at [312, 250] on button "加入" at bounding box center [319, 251] width 30 height 15
type input "精油(長)(5100)"
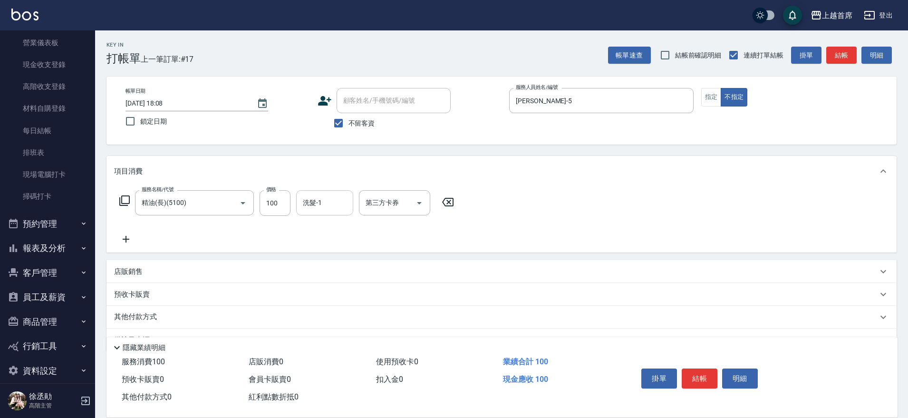
click at [327, 212] on div "洗髮-1" at bounding box center [324, 202] width 57 height 25
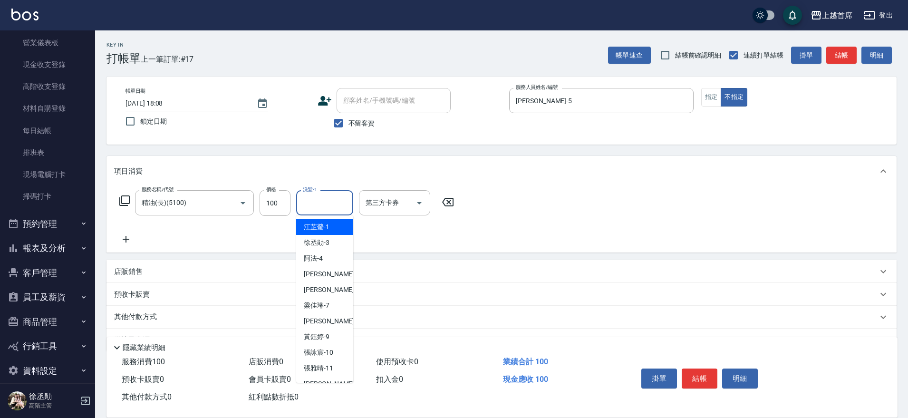
type input "[PERSON_NAME]-1"
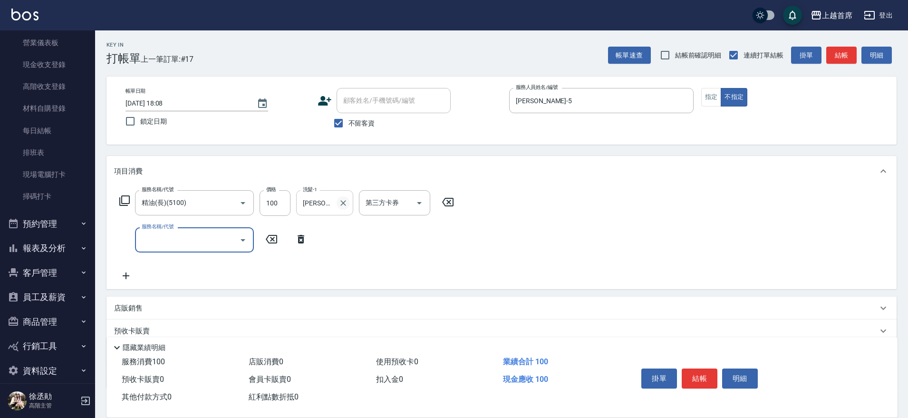
click at [346, 201] on icon "Clear" at bounding box center [344, 203] width 10 height 10
click at [176, 243] on input "服務名稱/代號" at bounding box center [187, 240] width 96 height 17
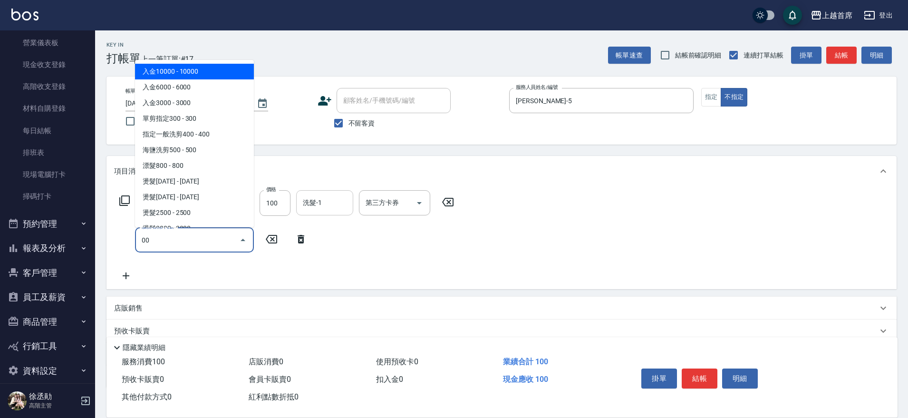
type input "0"
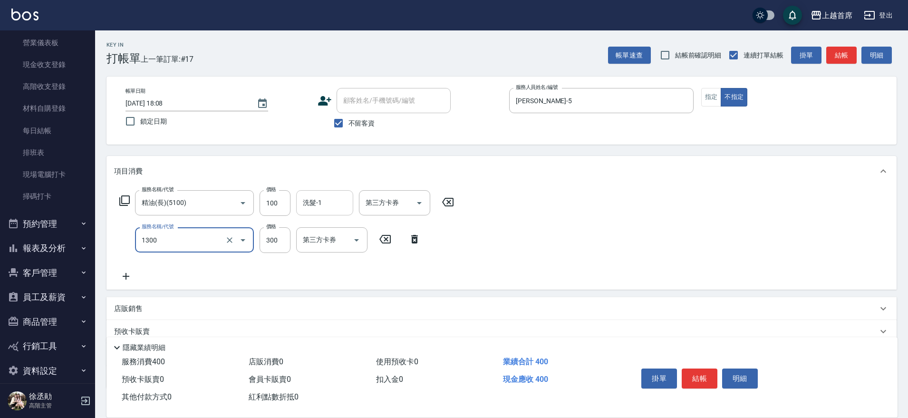
type input "洗髮(1300)"
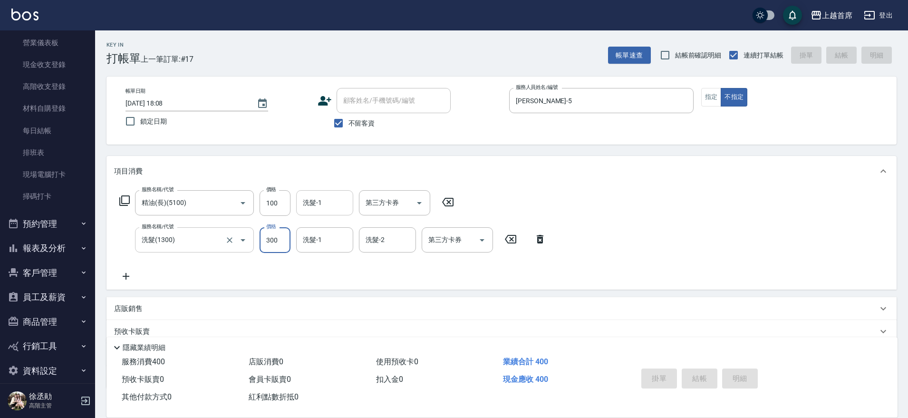
type input "[DATE] 18:09"
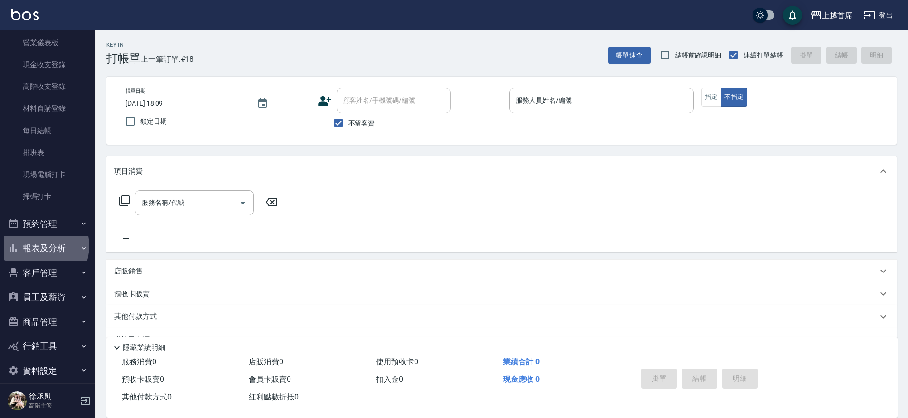
click at [39, 246] on button "報表及分析" at bounding box center [47, 248] width 87 height 25
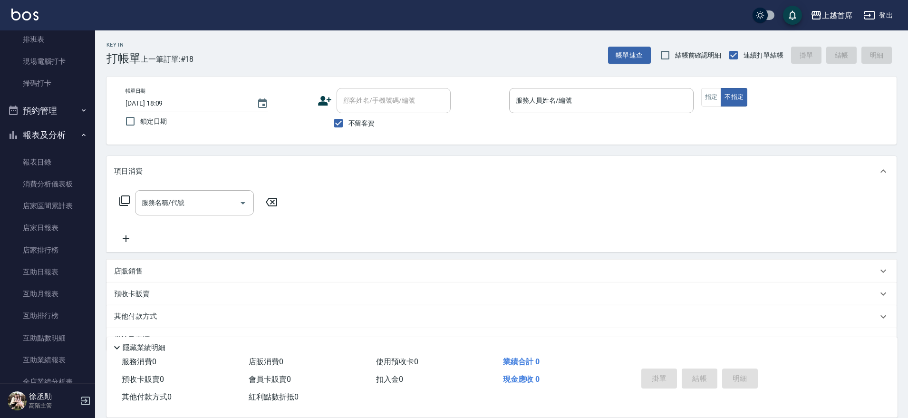
scroll to position [178, 0]
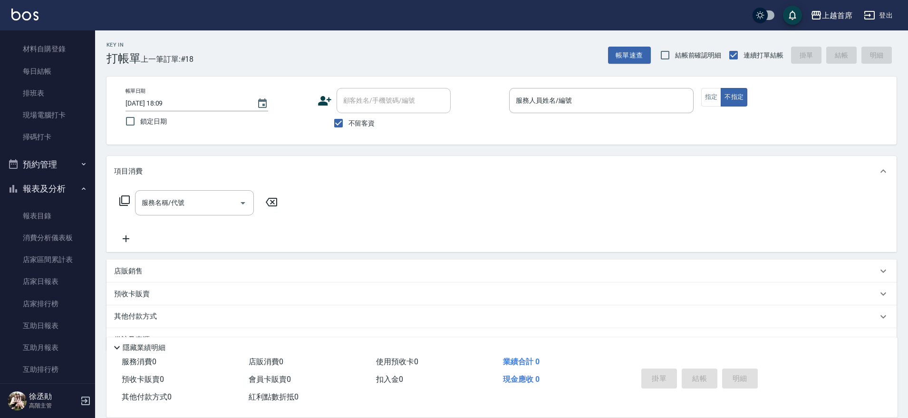
click at [54, 157] on button "預約管理" at bounding box center [47, 164] width 87 height 25
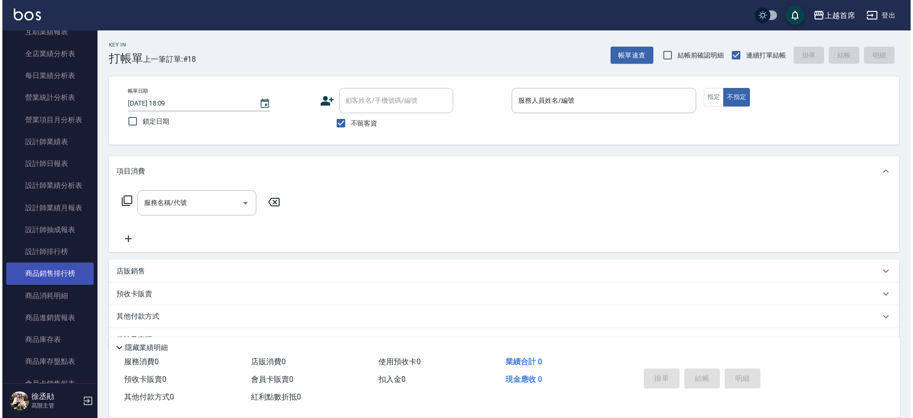
scroll to position [654, 0]
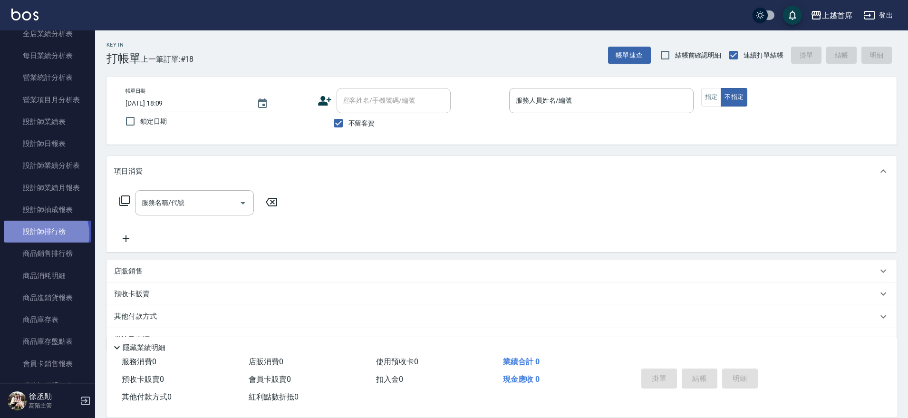
click at [44, 234] on link "設計師排行榜" at bounding box center [47, 232] width 87 height 22
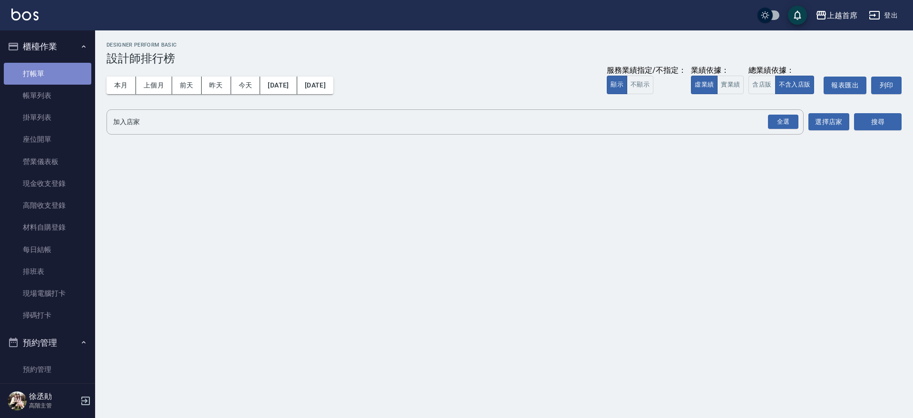
click at [50, 76] on link "打帳單" at bounding box center [47, 74] width 87 height 22
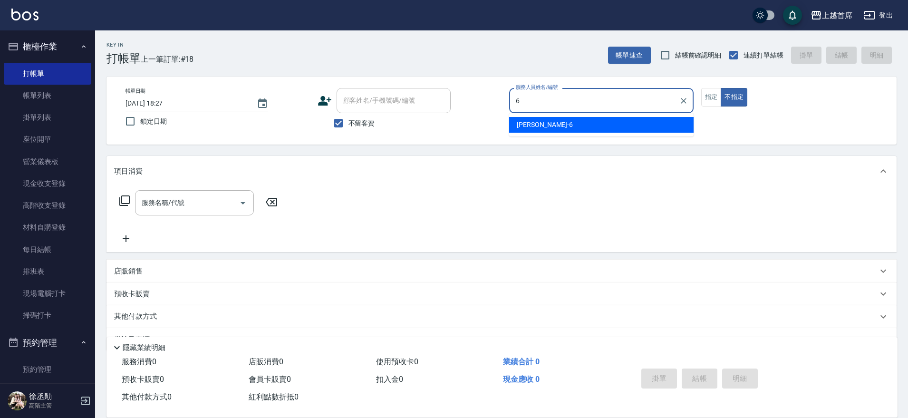
type input "Aki-6"
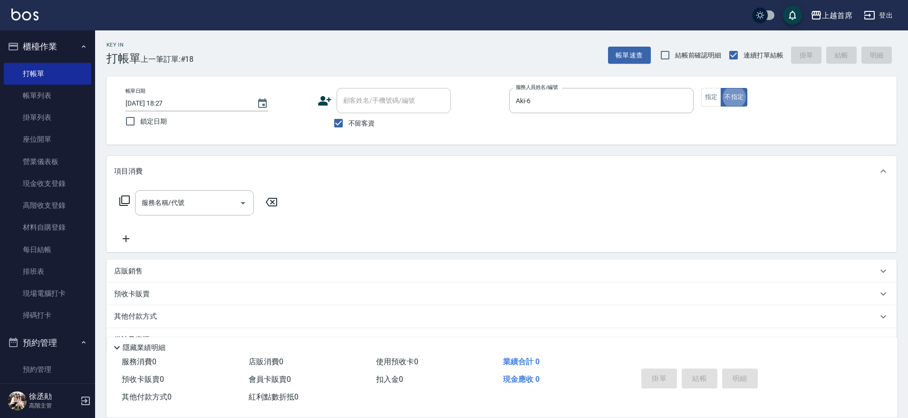
type button "false"
click at [127, 198] on icon at bounding box center [124, 200] width 11 height 11
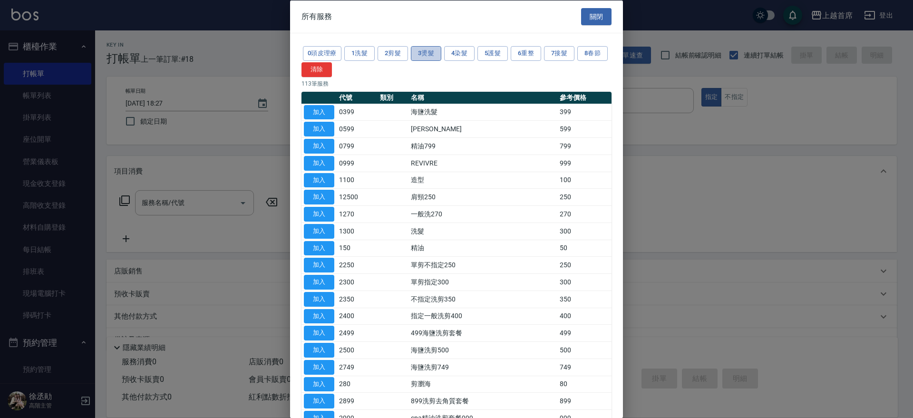
click at [421, 59] on button "3燙髮" at bounding box center [426, 53] width 30 height 15
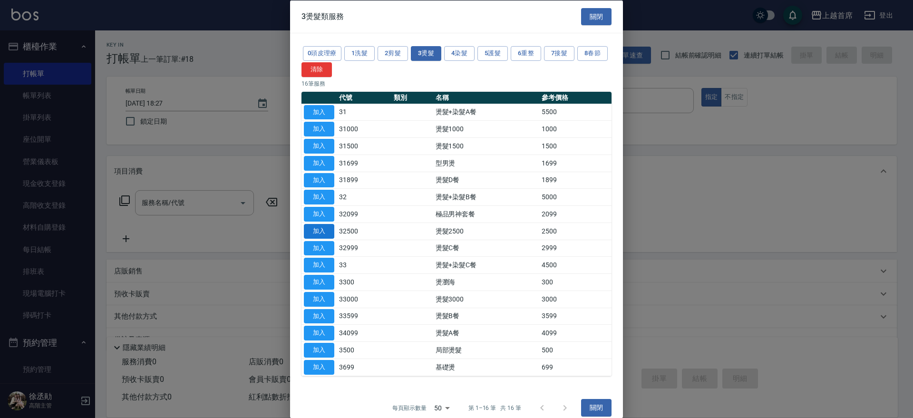
click at [327, 232] on button "加入" at bounding box center [319, 230] width 30 height 15
type input "燙髮2500(32500)"
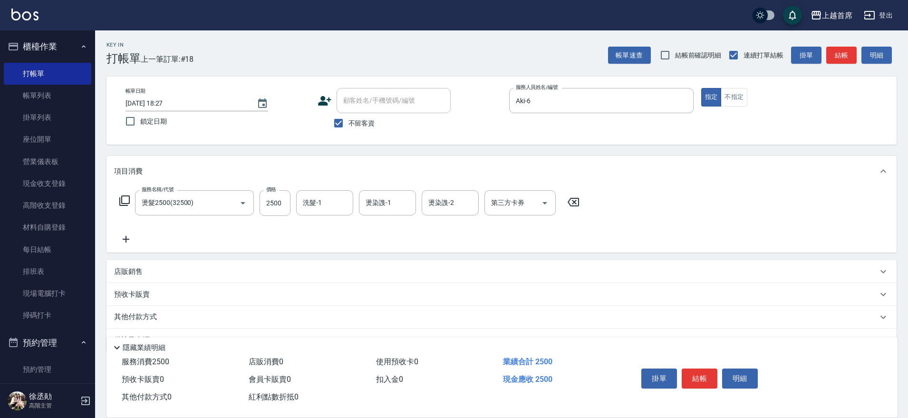
click at [135, 272] on p "店販銷售" at bounding box center [128, 272] width 29 height 10
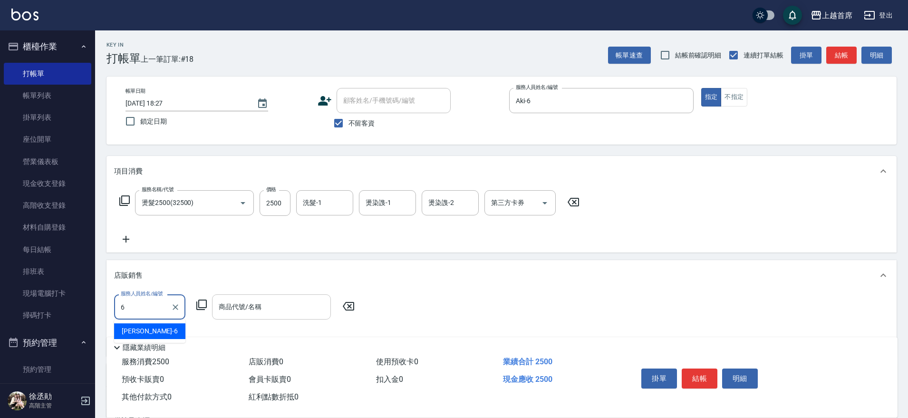
type input "Aki-6"
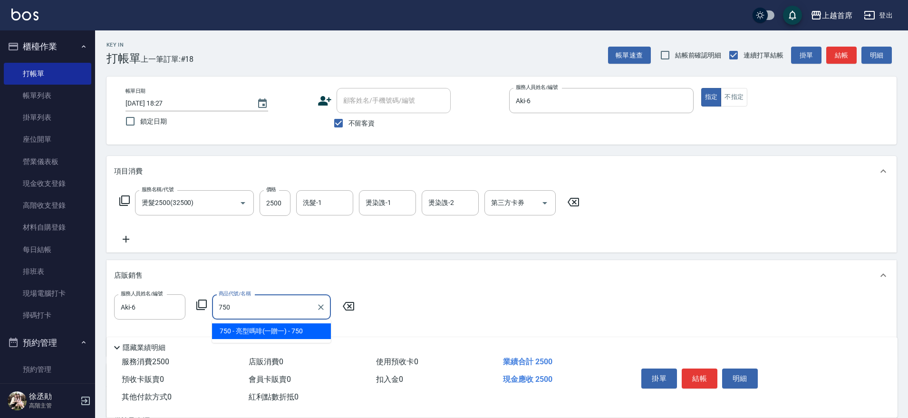
type input "亮型嗎啡(一贈一)"
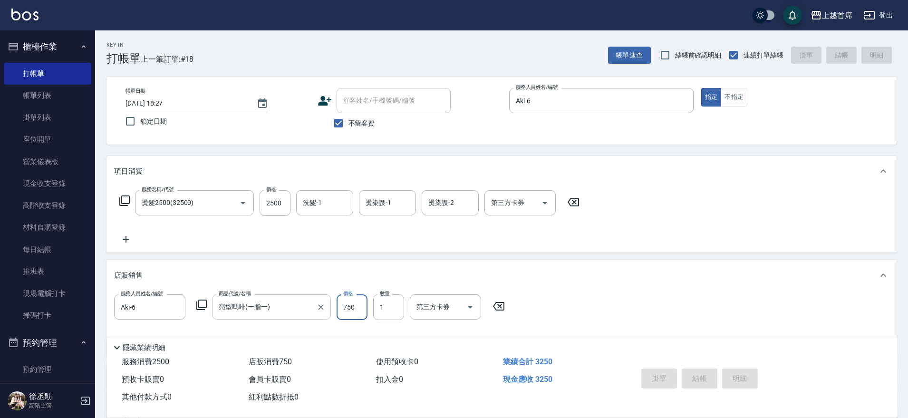
type input "[DATE] 18:29"
